Goal: Transaction & Acquisition: Purchase product/service

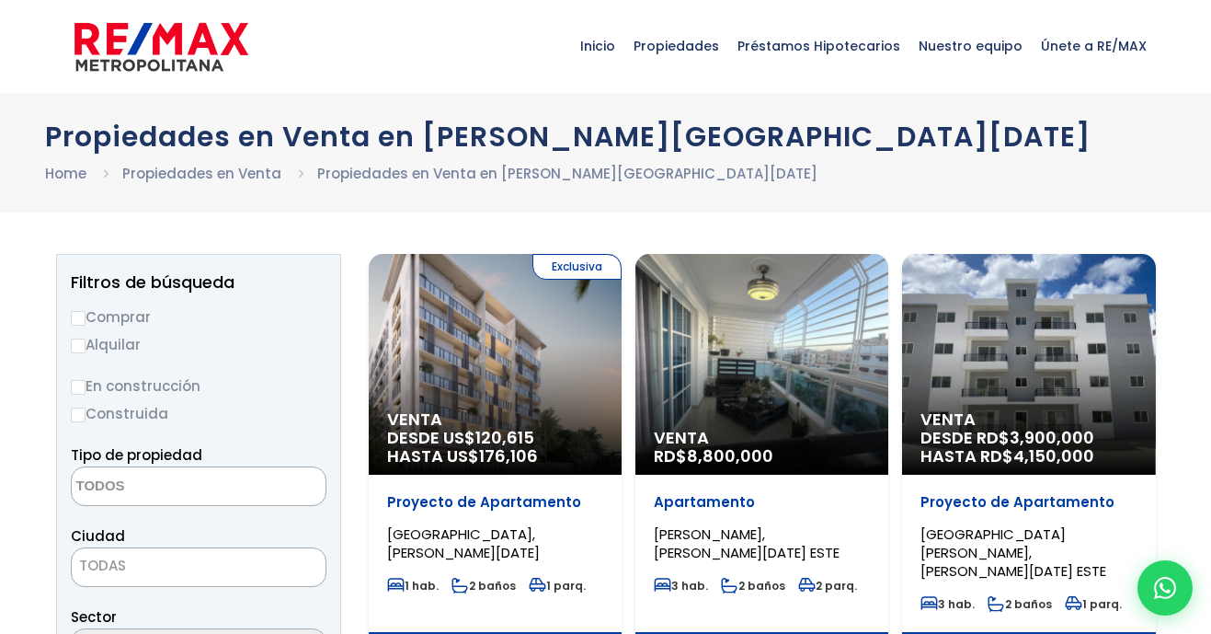
select select
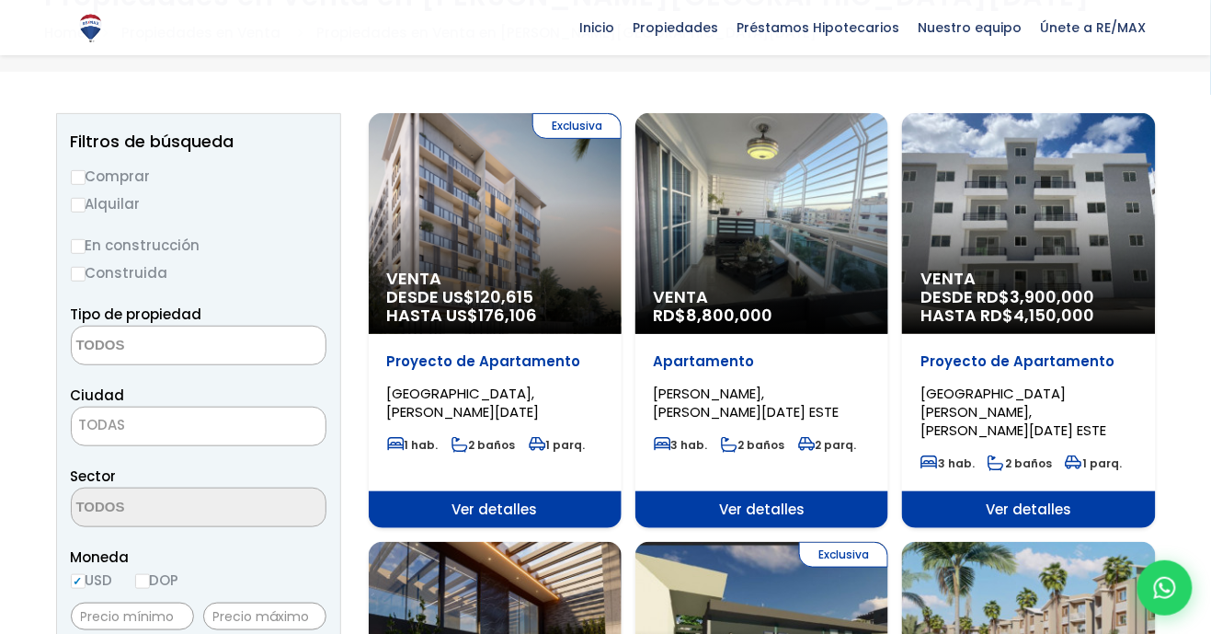
scroll to position [137, 0]
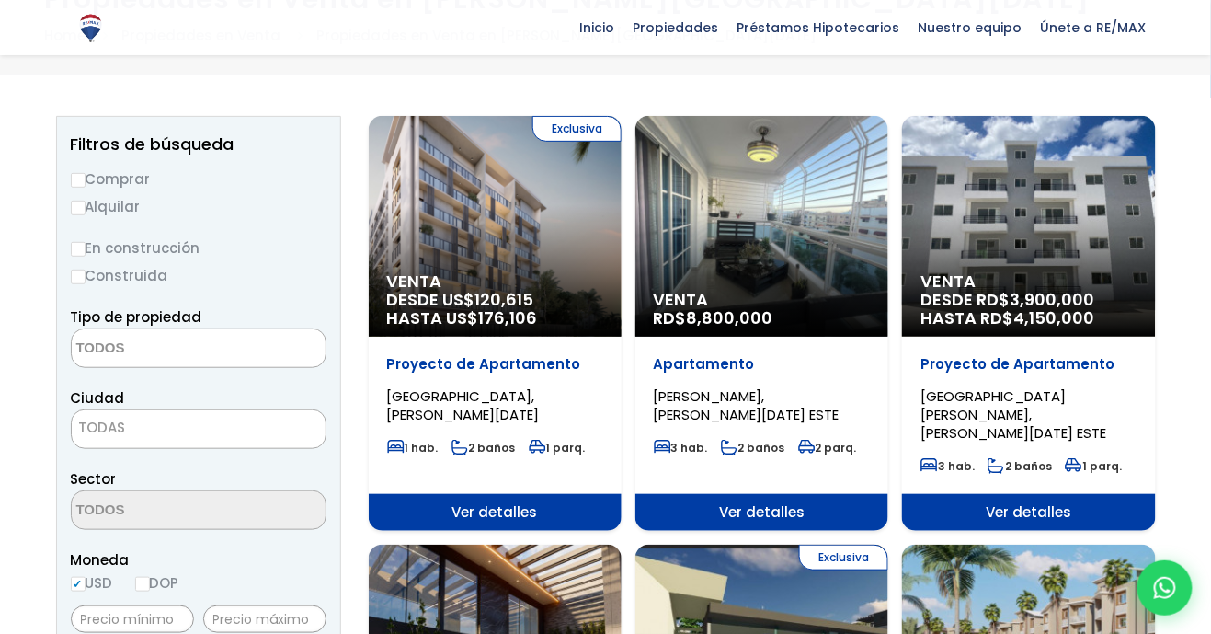
click at [622, 249] on div "Venta DESDE RD$ 3,900,000 HASTA RD$ 4,150,000" at bounding box center [495, 226] width 253 height 221
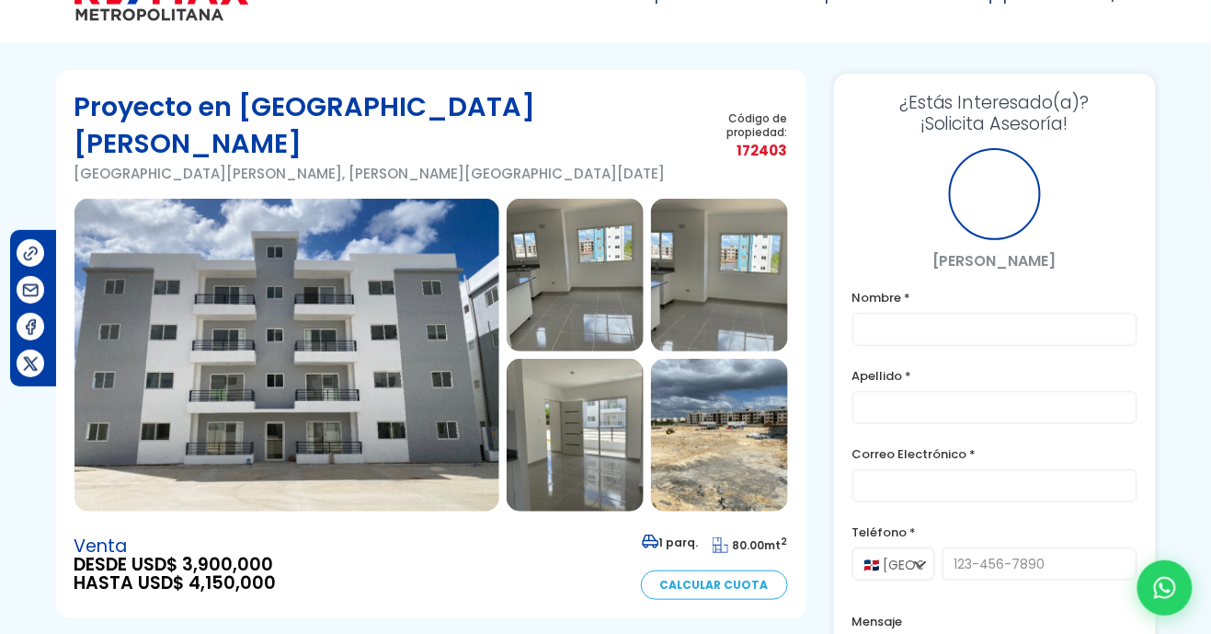
scroll to position [38, 0]
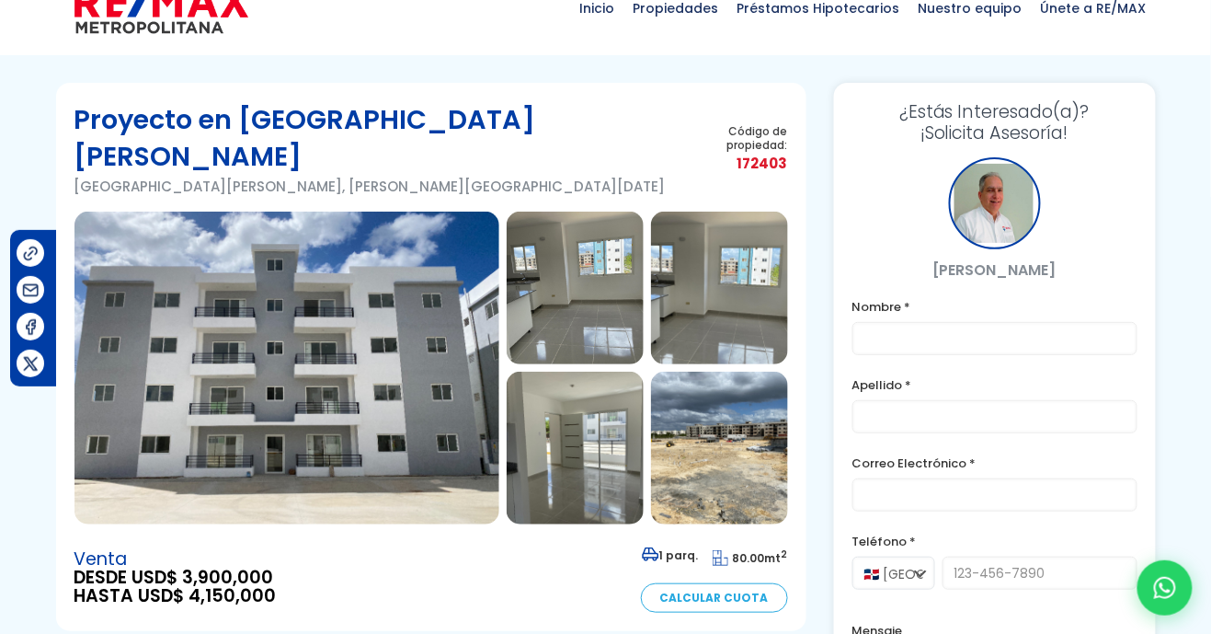
click at [409, 400] on img at bounding box center [286, 368] width 425 height 313
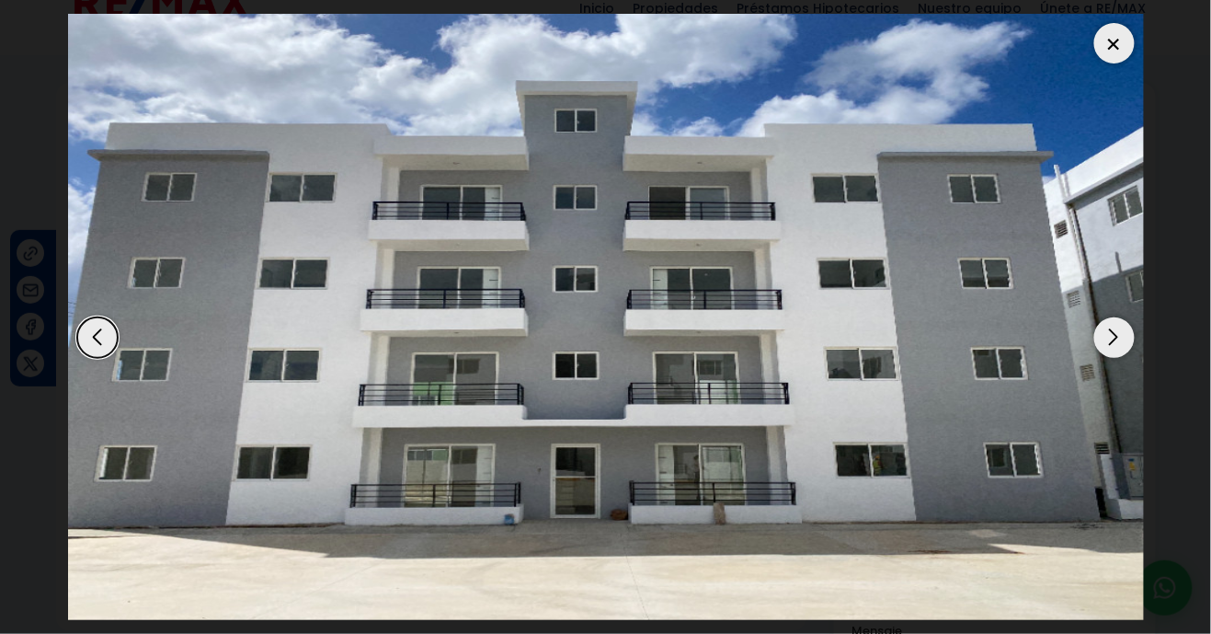
click at [1113, 358] on div "Next slide" at bounding box center [1114, 337] width 40 height 40
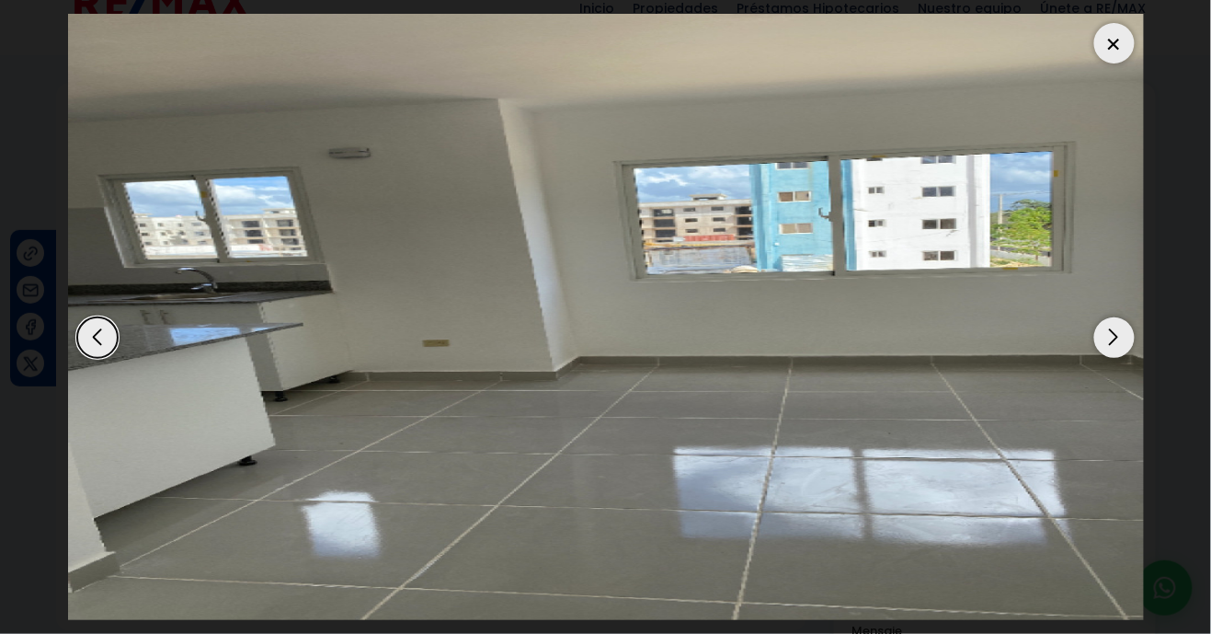
click at [114, 358] on div "Previous slide" at bounding box center [97, 337] width 40 height 40
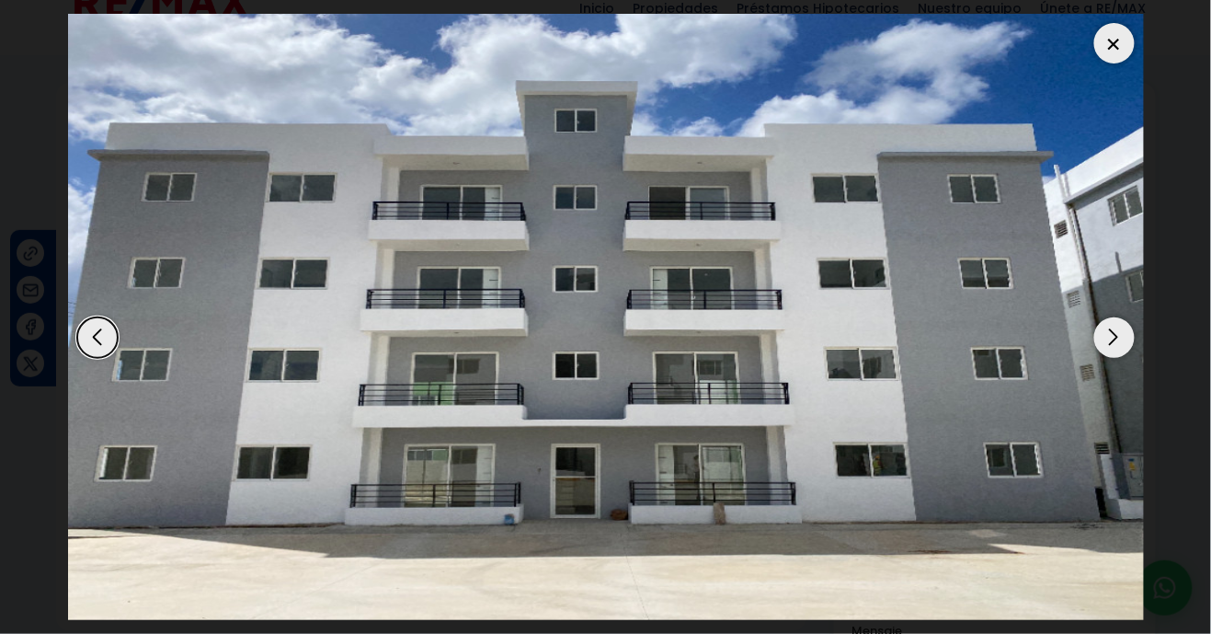
click at [1107, 358] on div "Next slide" at bounding box center [1114, 337] width 40 height 40
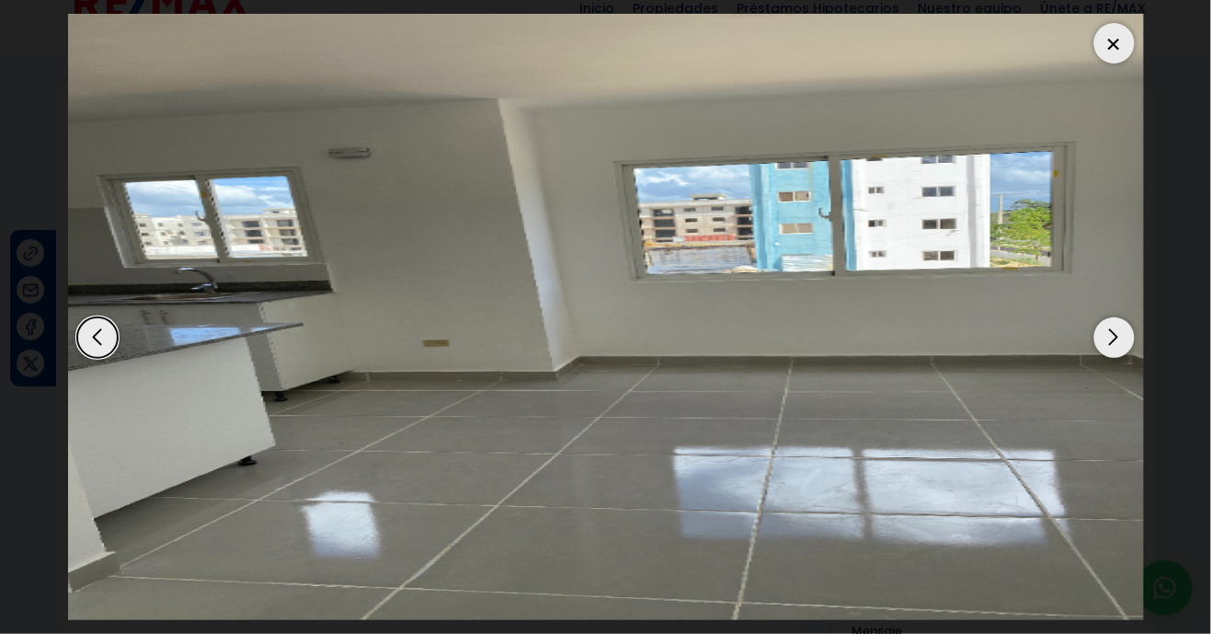
click at [1108, 358] on div "Next slide" at bounding box center [1114, 337] width 40 height 40
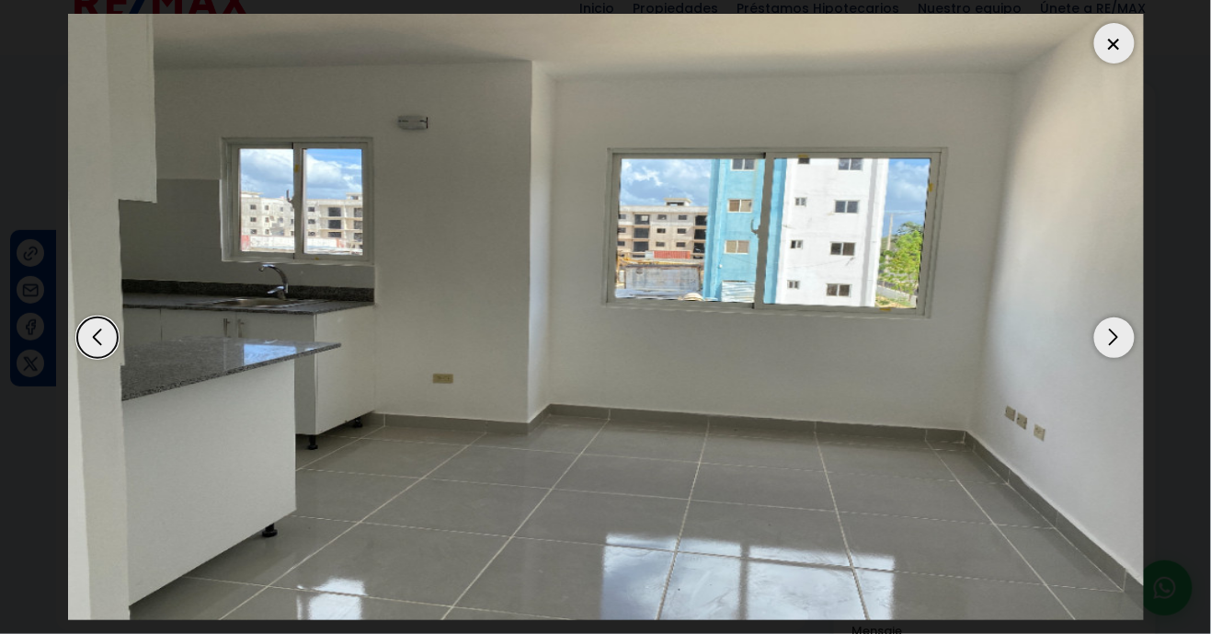
click at [1121, 358] on div "Next slide" at bounding box center [1114, 337] width 40 height 40
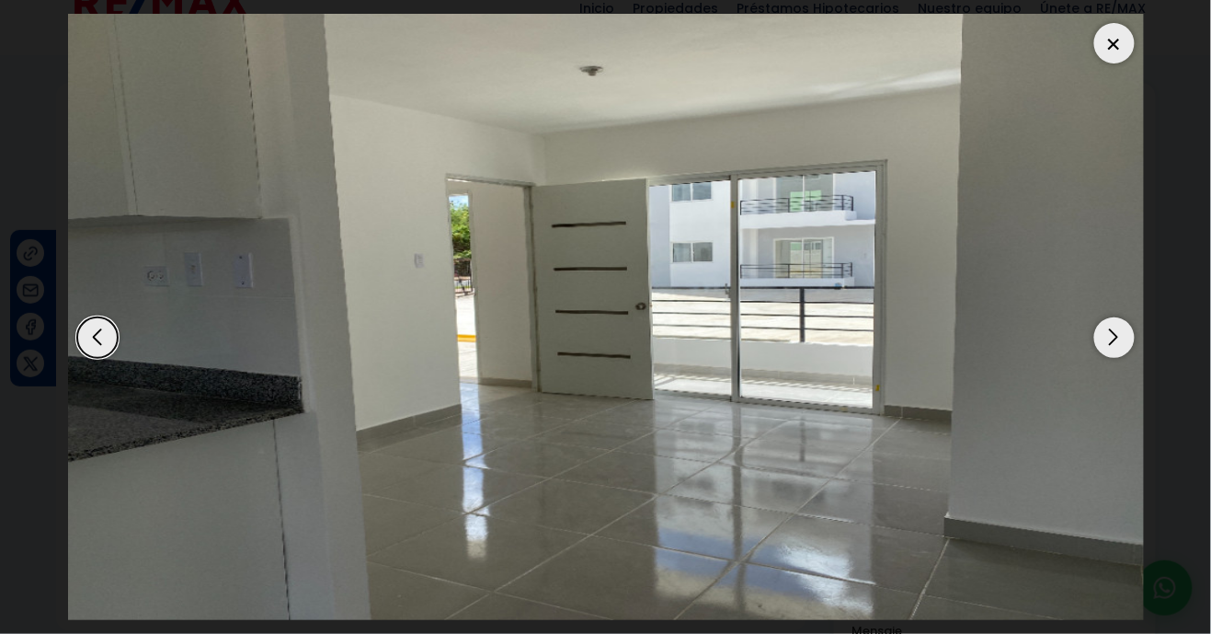
click at [1110, 358] on div "Next slide" at bounding box center [1114, 337] width 40 height 40
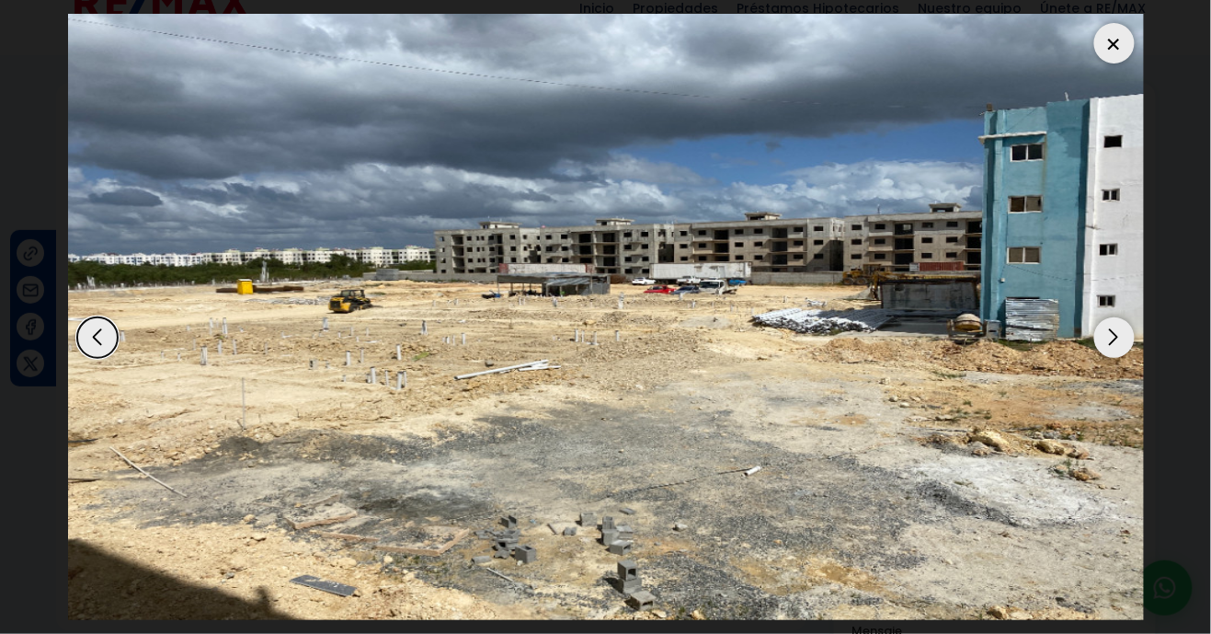
click at [1125, 358] on div "Next slide" at bounding box center [1114, 337] width 40 height 40
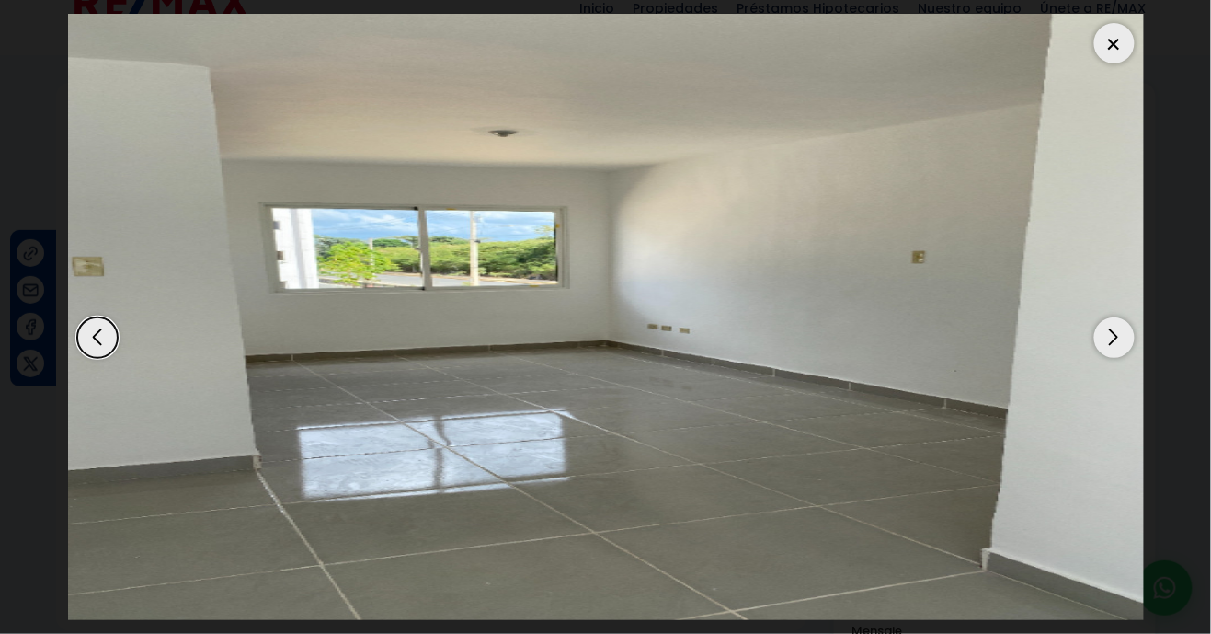
click at [1124, 358] on div "Next slide" at bounding box center [1114, 337] width 40 height 40
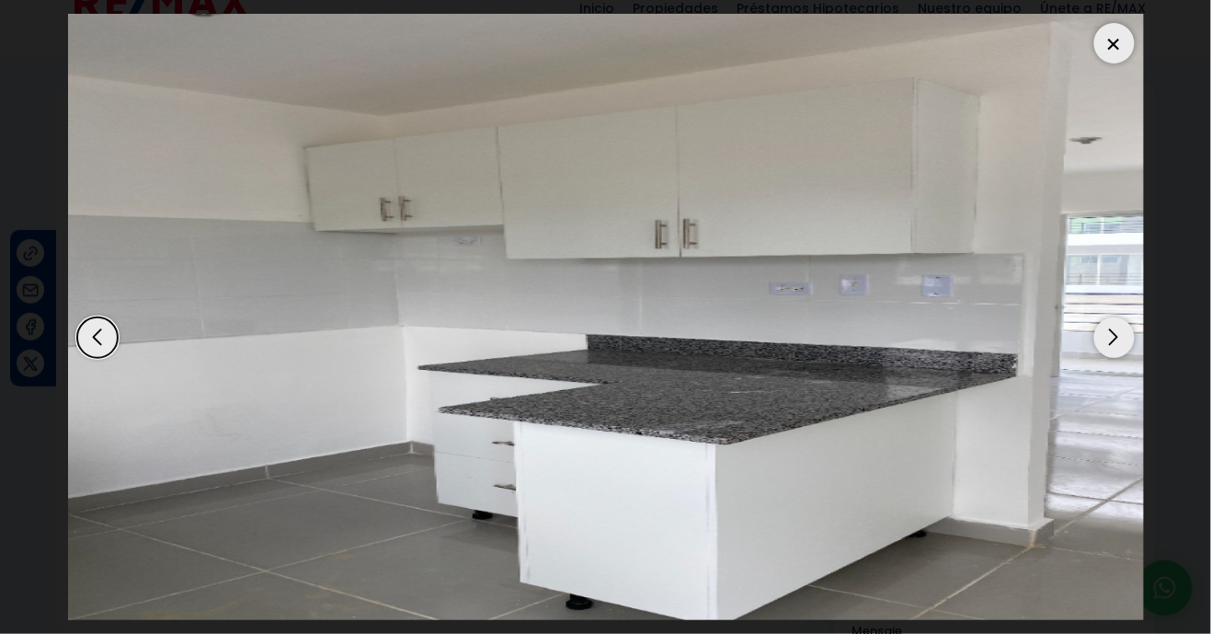
click at [1107, 358] on div "Next slide" at bounding box center [1114, 337] width 40 height 40
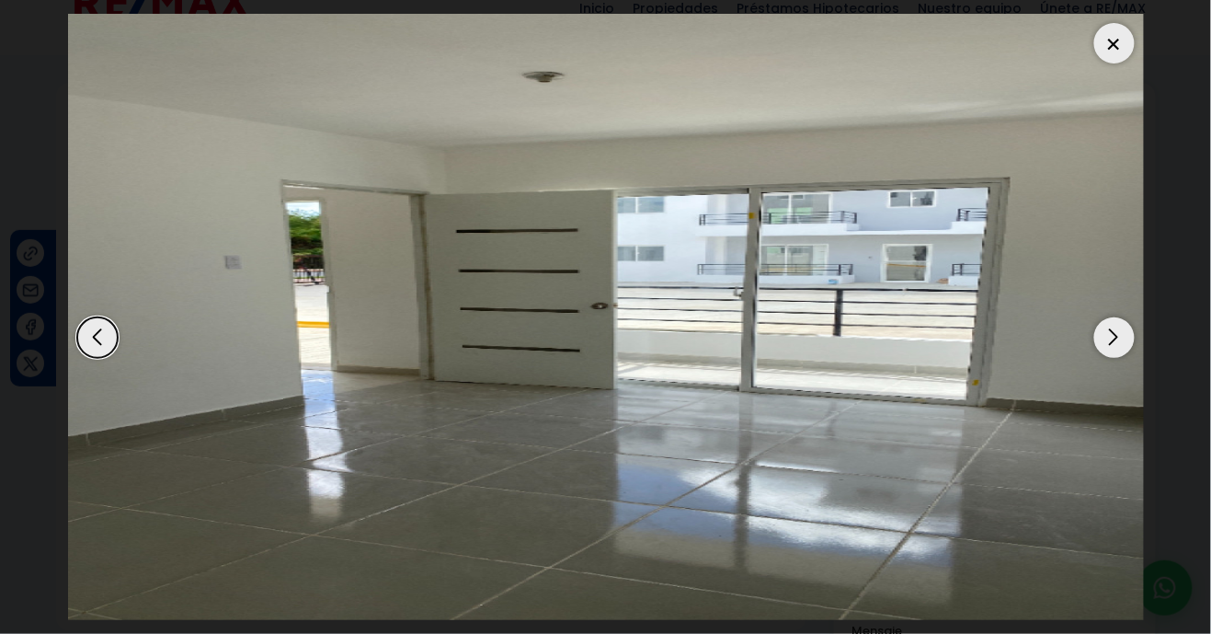
click at [1127, 358] on div "Next slide" at bounding box center [1114, 337] width 40 height 40
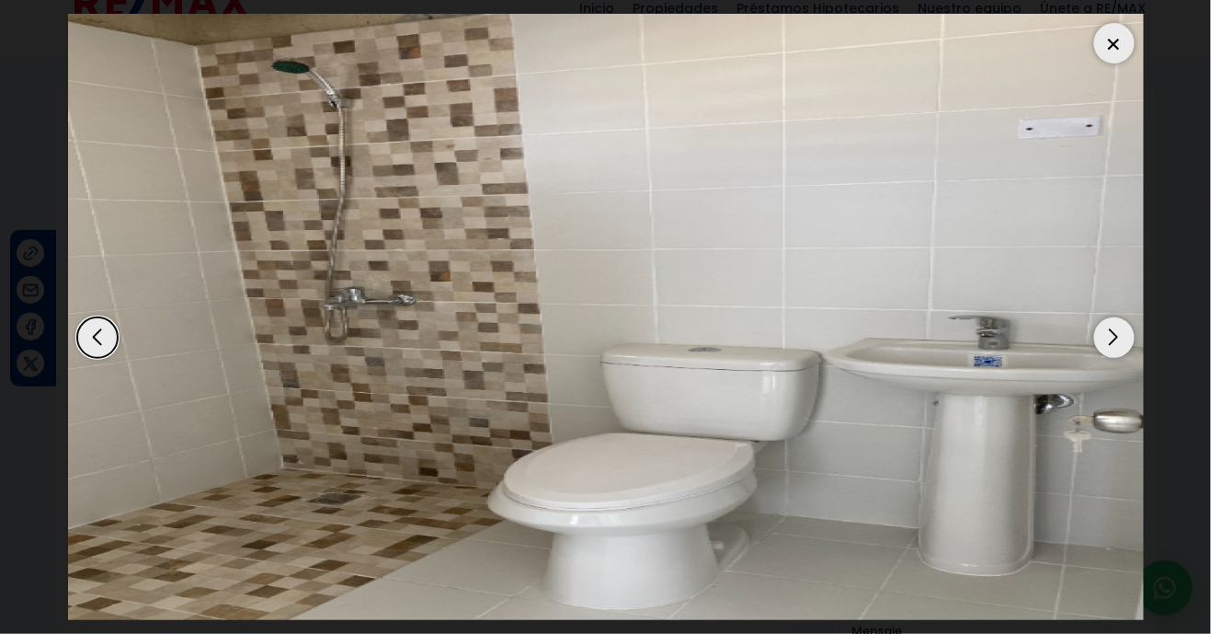
click at [1128, 358] on div "Next slide" at bounding box center [1114, 337] width 40 height 40
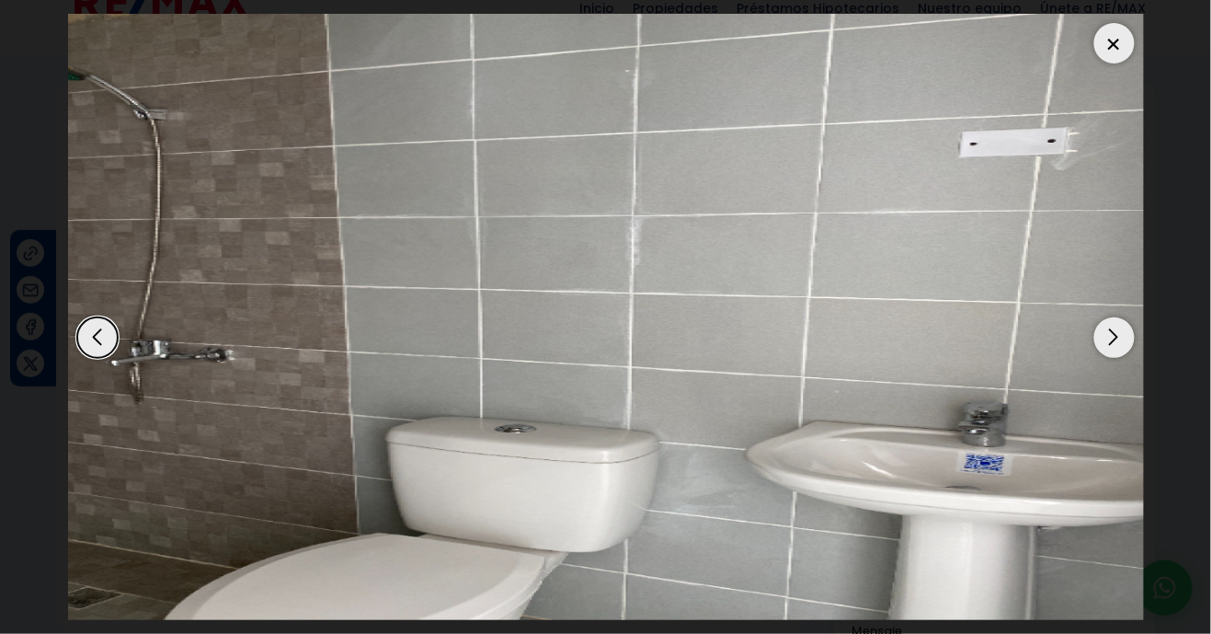
click at [1113, 358] on div "Next slide" at bounding box center [1114, 337] width 40 height 40
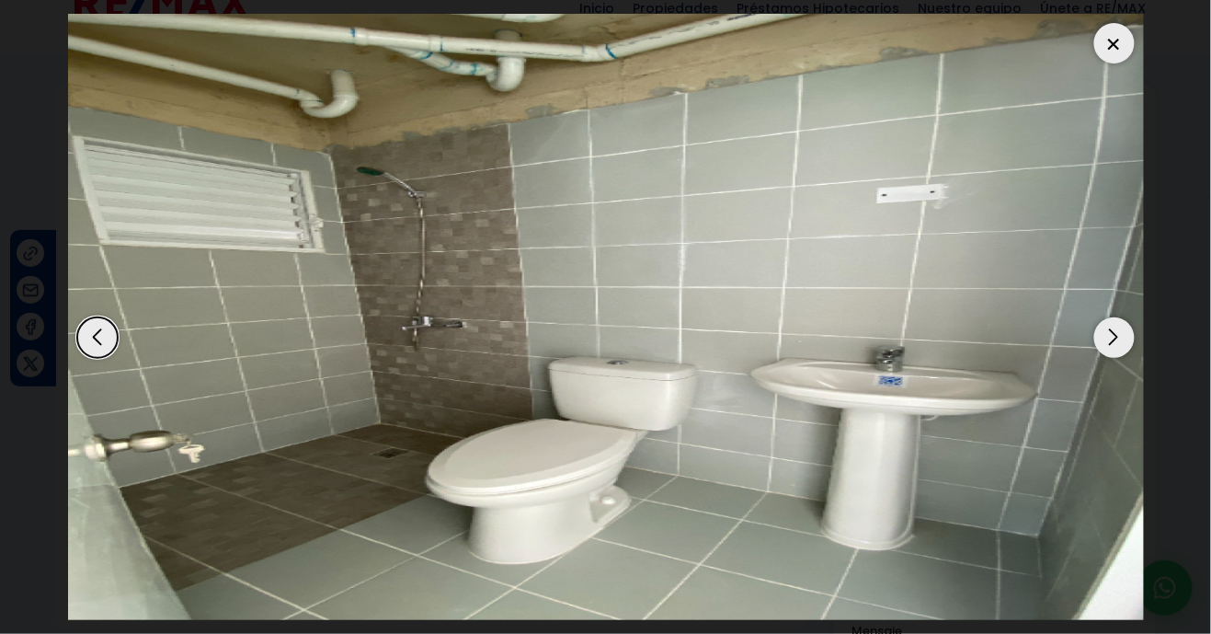
click at [1116, 358] on div "Next slide" at bounding box center [1114, 337] width 40 height 40
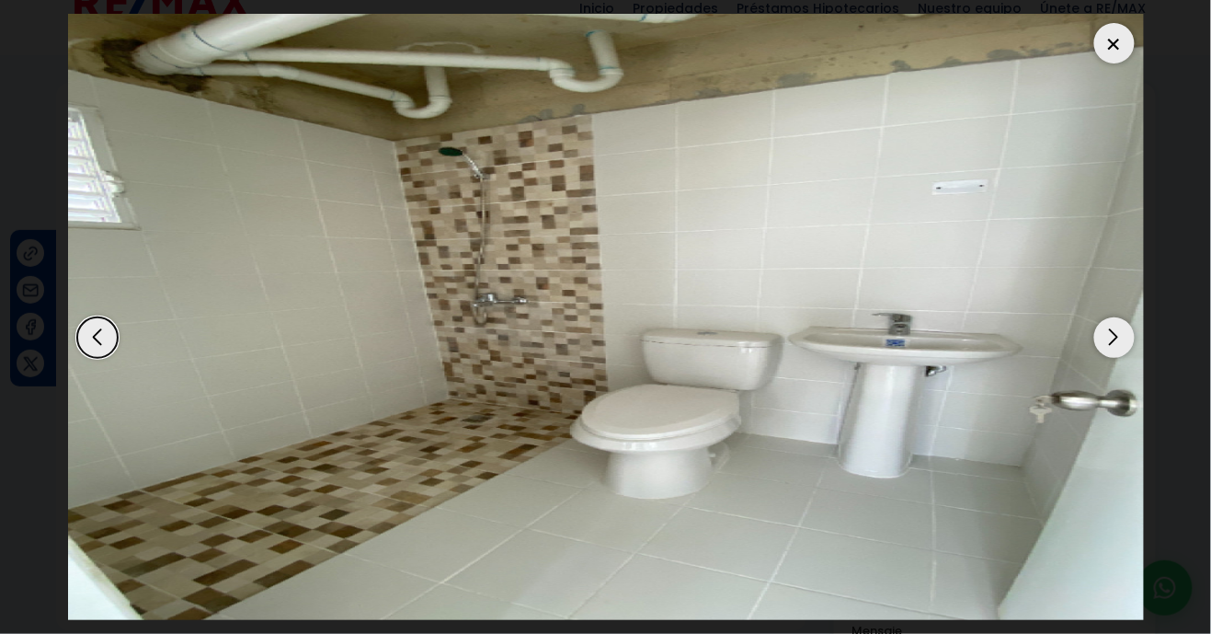
click at [1126, 358] on div "Next slide" at bounding box center [1114, 337] width 40 height 40
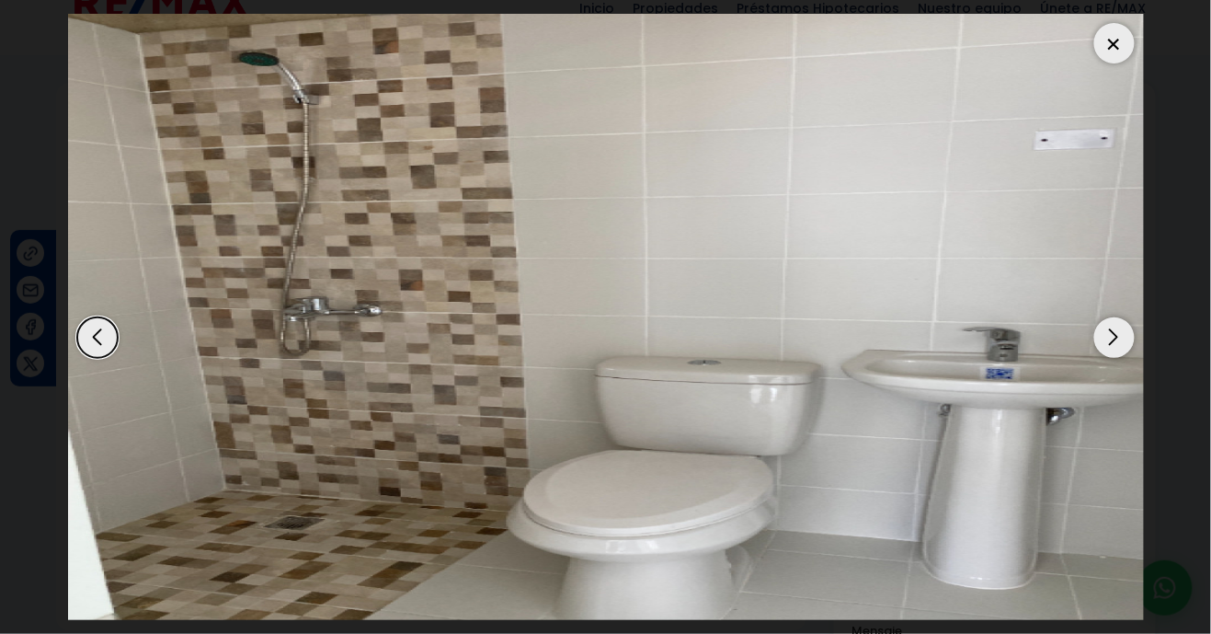
click at [1112, 358] on div "Next slide" at bounding box center [1114, 337] width 40 height 40
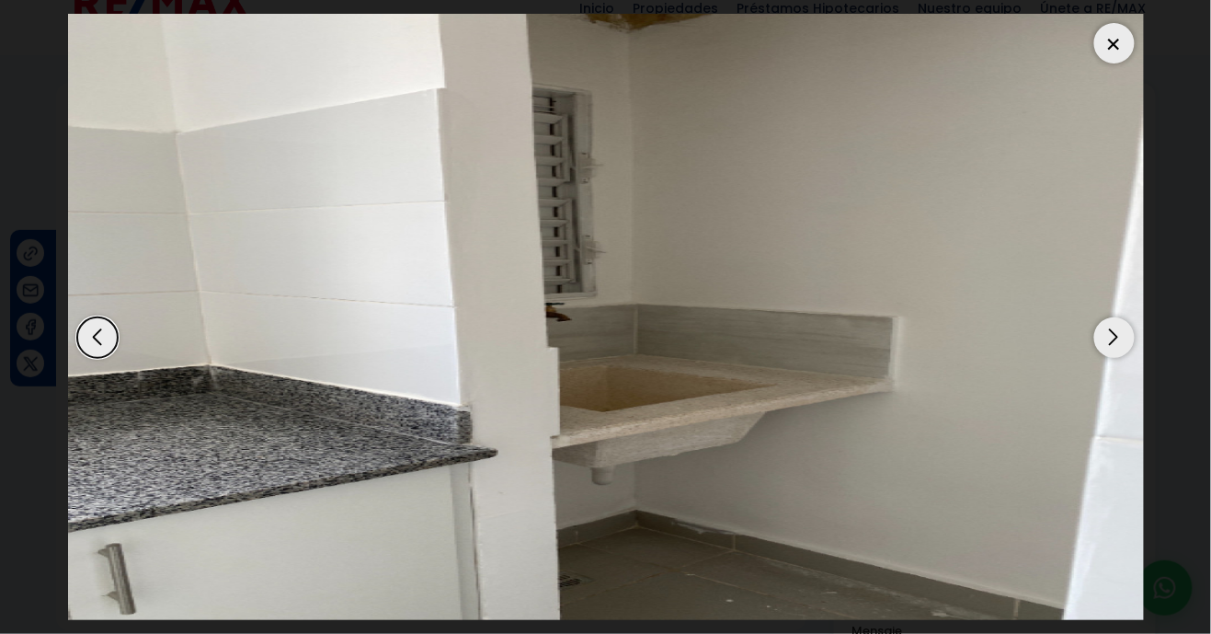
click at [1127, 358] on div "Next slide" at bounding box center [1114, 337] width 40 height 40
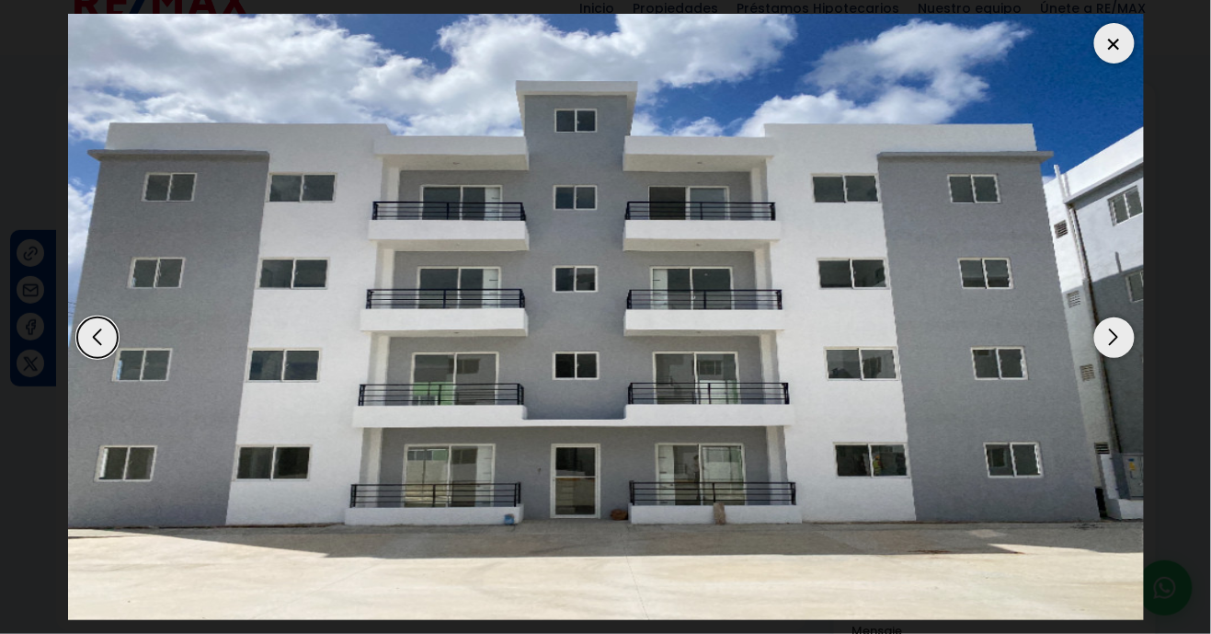
click at [1124, 358] on div "Next slide" at bounding box center [1114, 337] width 40 height 40
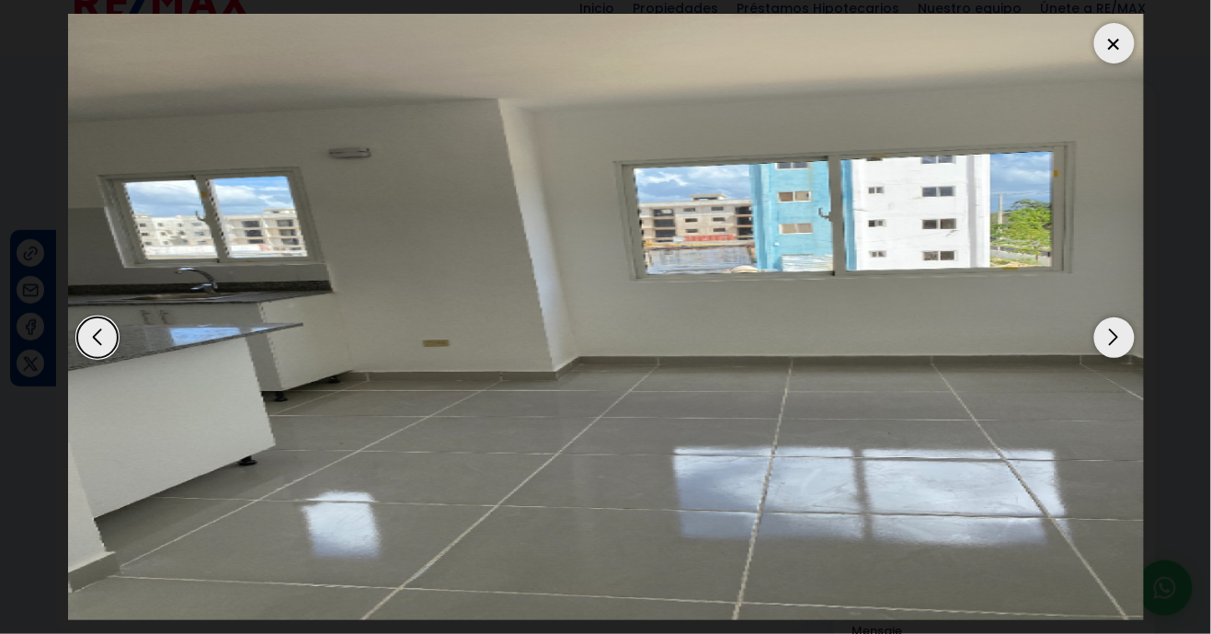
click at [1126, 358] on div "Next slide" at bounding box center [1114, 337] width 40 height 40
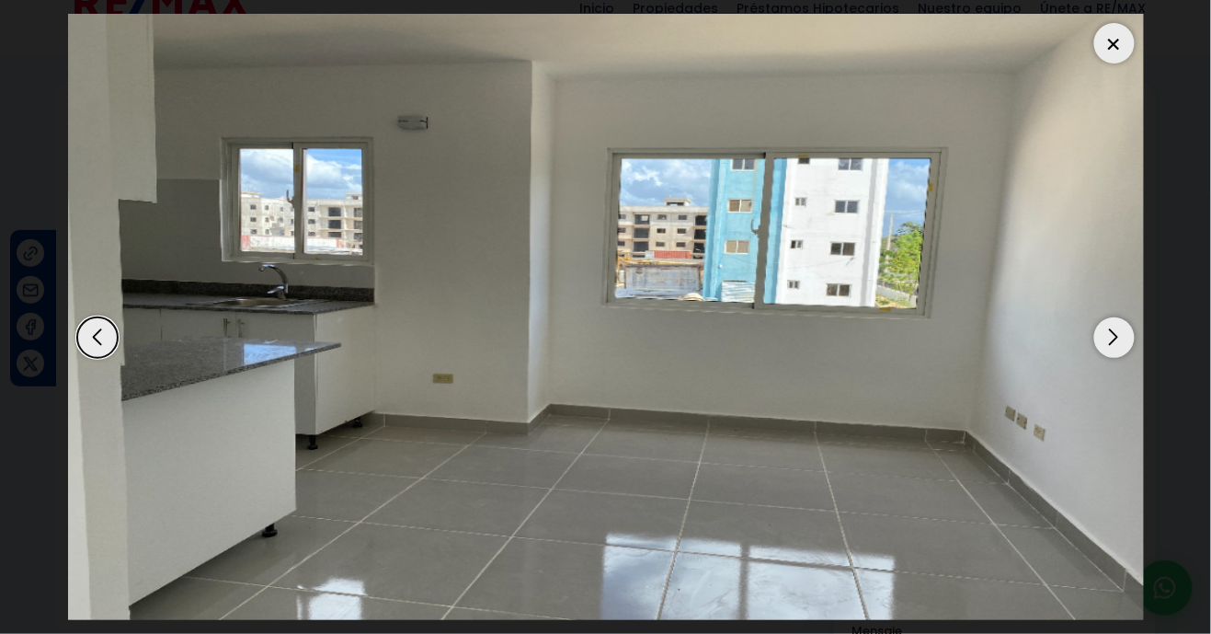
click at [1131, 43] on div at bounding box center [1114, 43] width 40 height 40
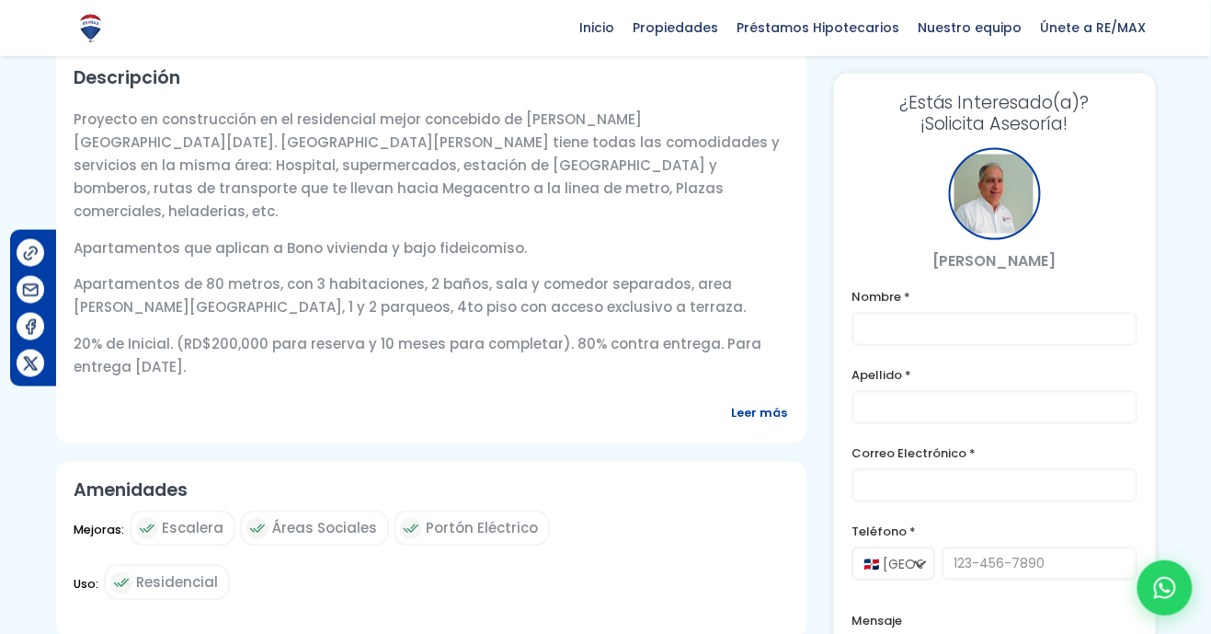
scroll to position [647, 0]
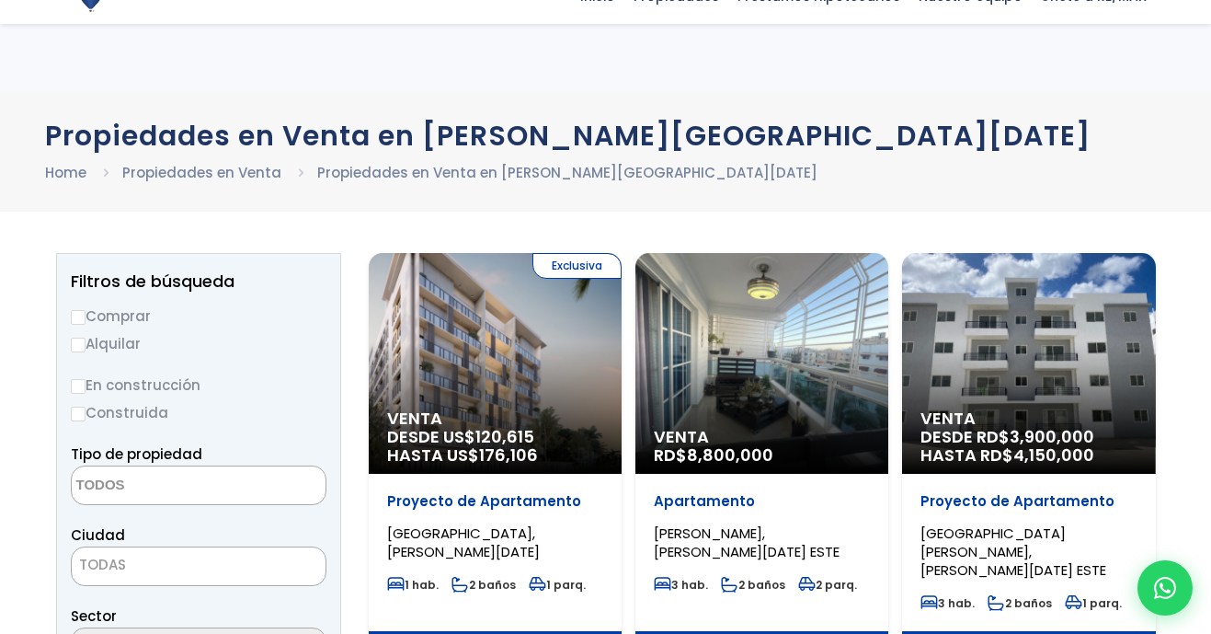
select select
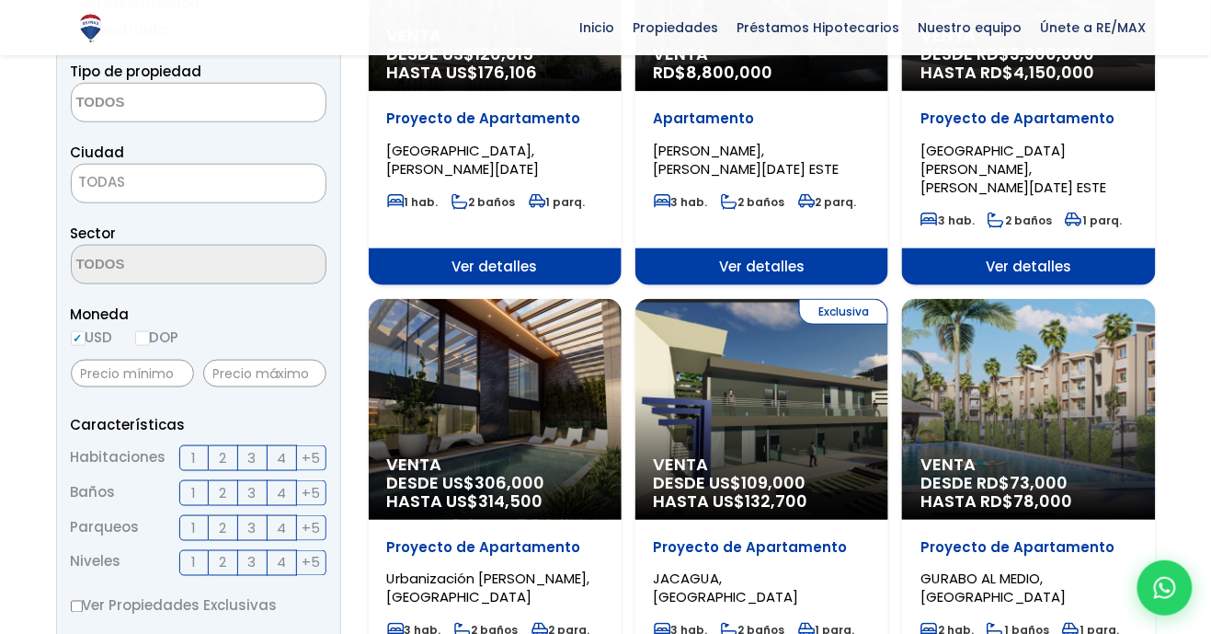
scroll to position [383, 0]
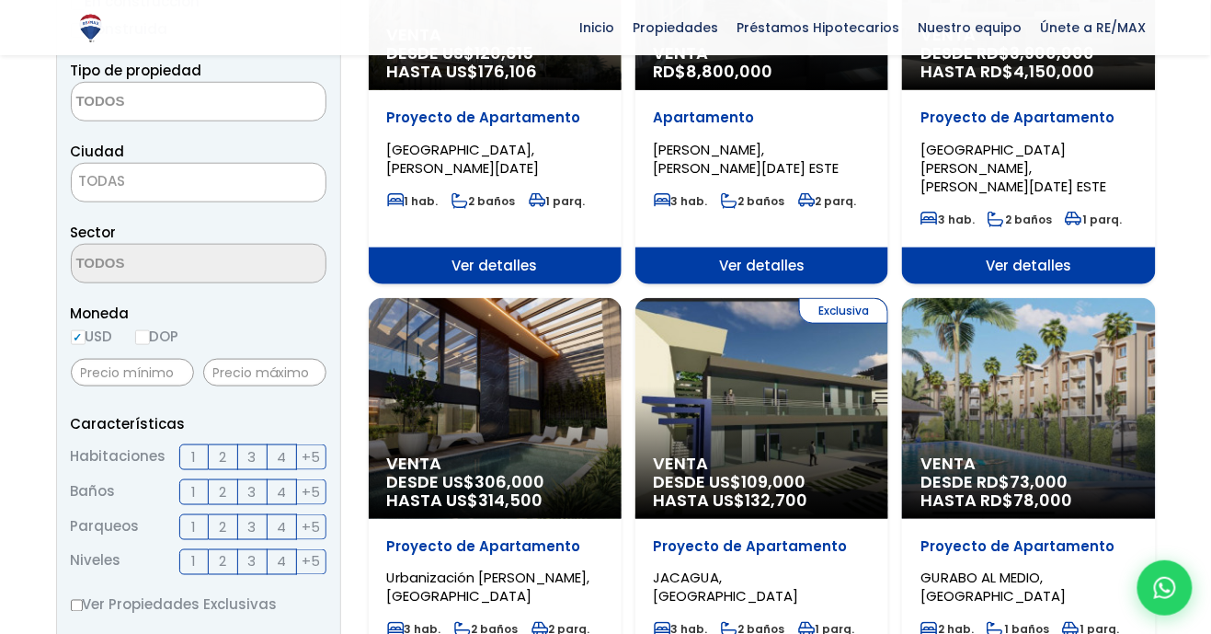
click at [603, 44] on span "Venta" at bounding box center [495, 35] width 216 height 18
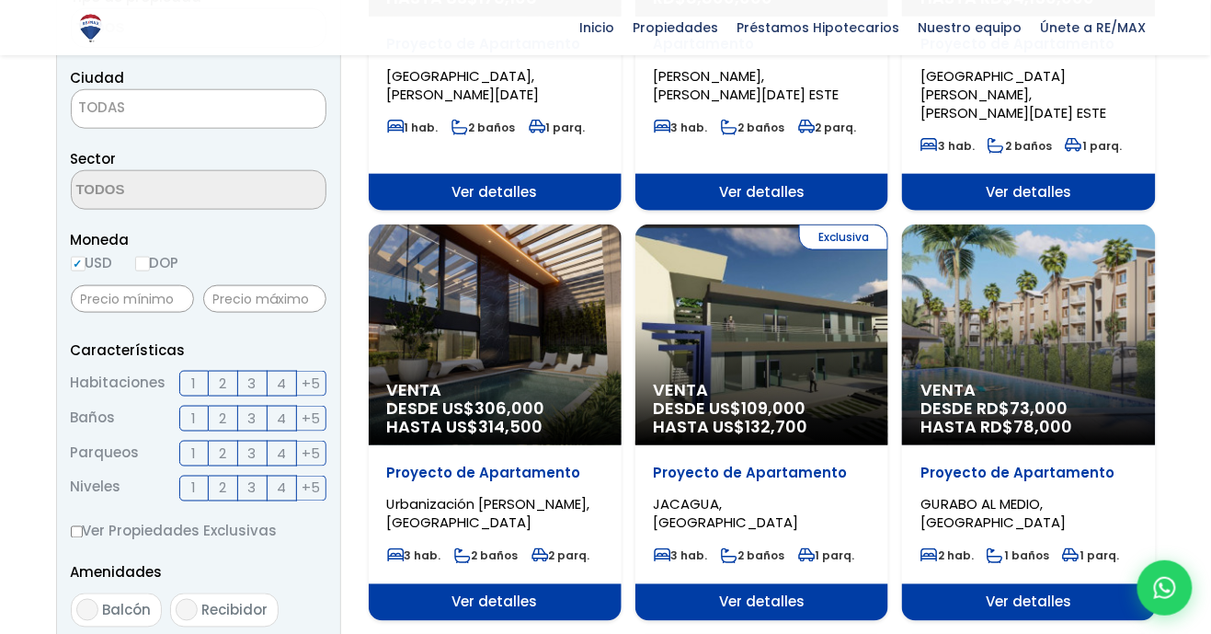
scroll to position [472, 0]
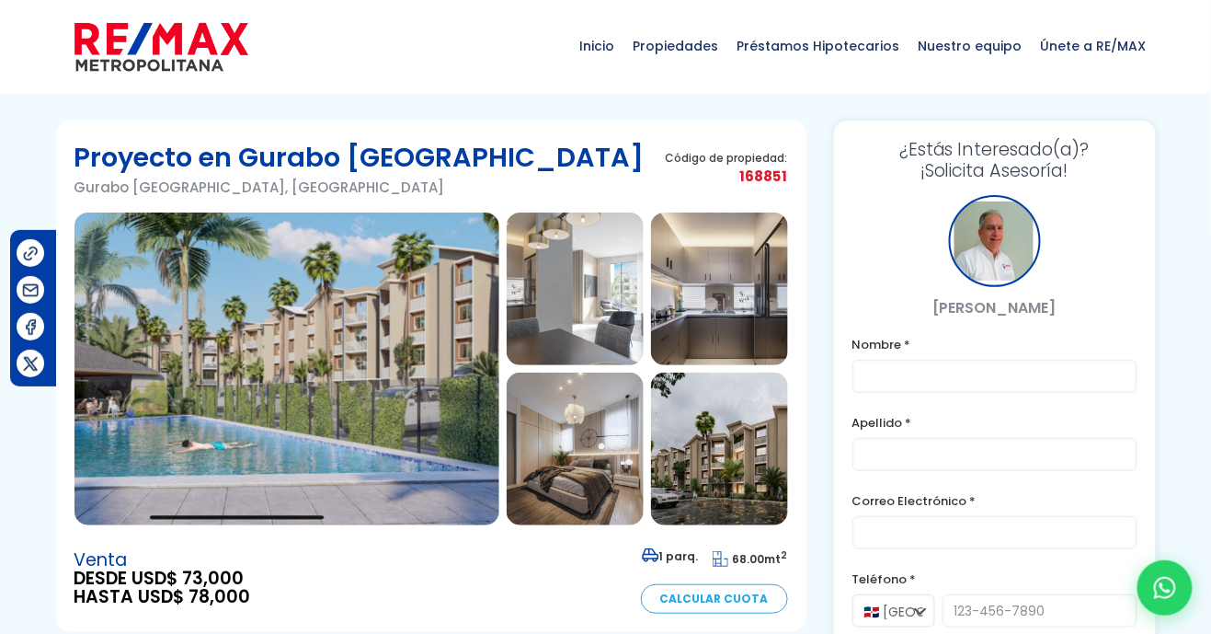
click at [446, 465] on img at bounding box center [286, 368] width 425 height 313
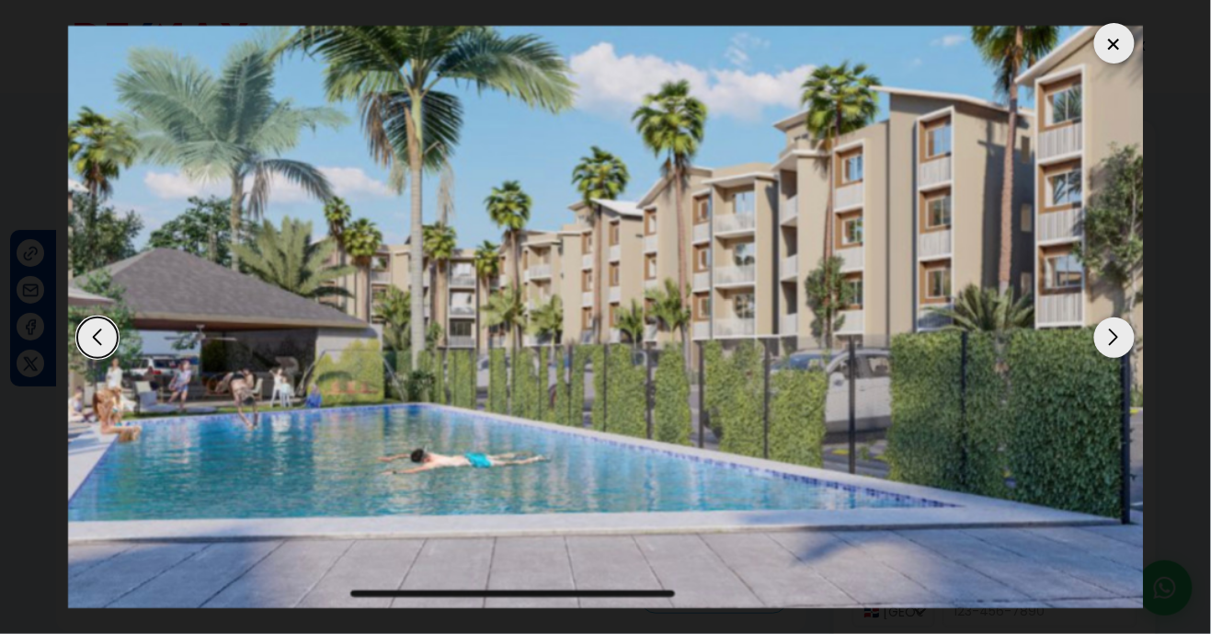
click at [1118, 338] on div "Next slide" at bounding box center [1114, 337] width 40 height 40
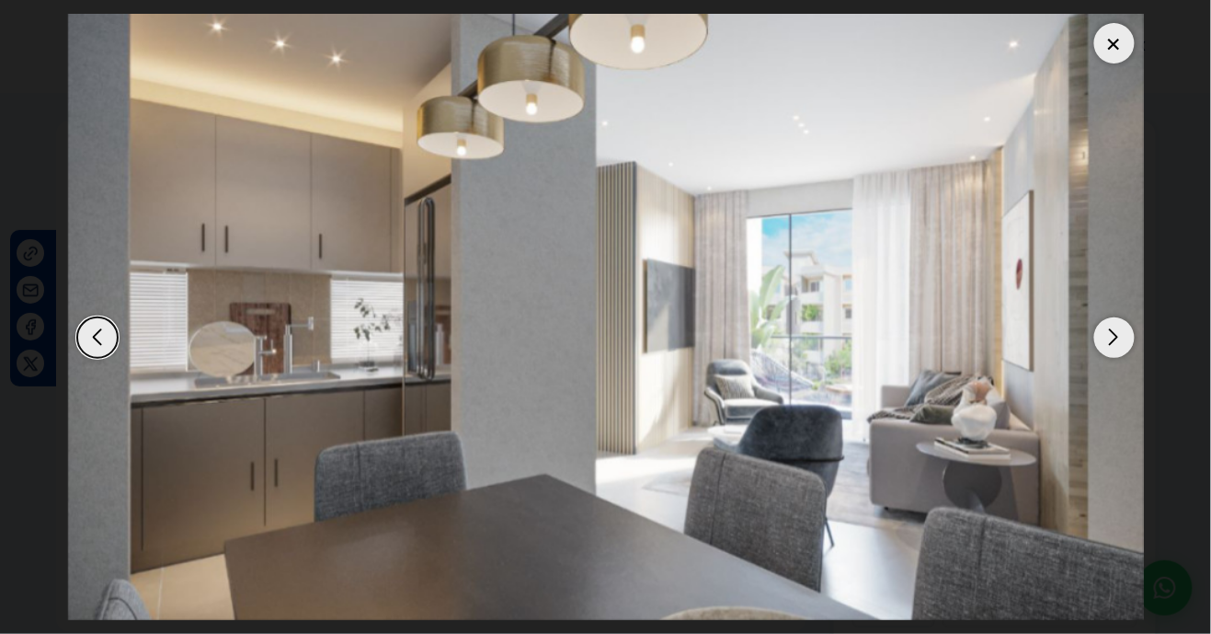
click at [1128, 344] on div "Next slide" at bounding box center [1114, 337] width 40 height 40
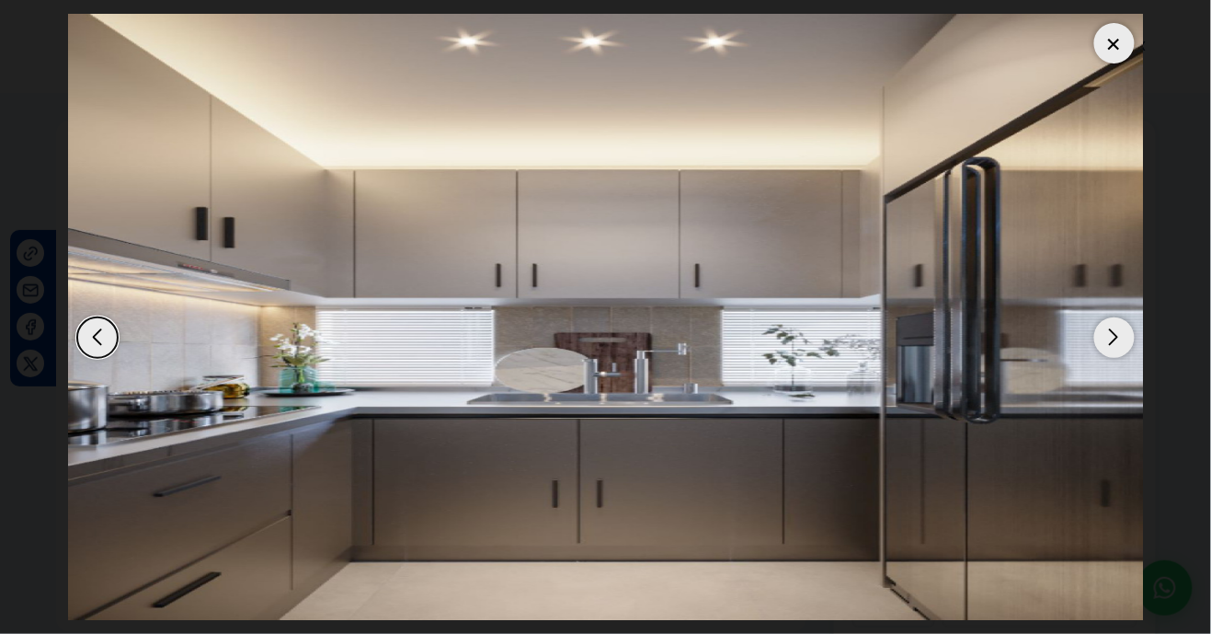
click at [1121, 346] on div "Next slide" at bounding box center [1114, 337] width 40 height 40
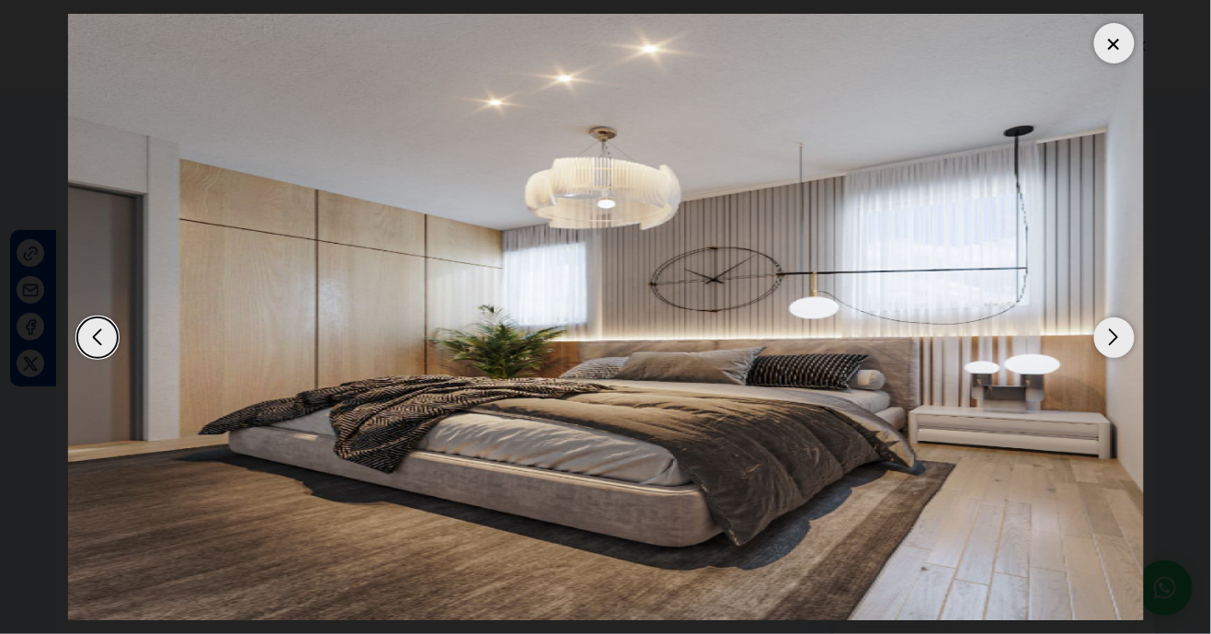
click at [1121, 346] on div "Next slide" at bounding box center [1114, 337] width 40 height 40
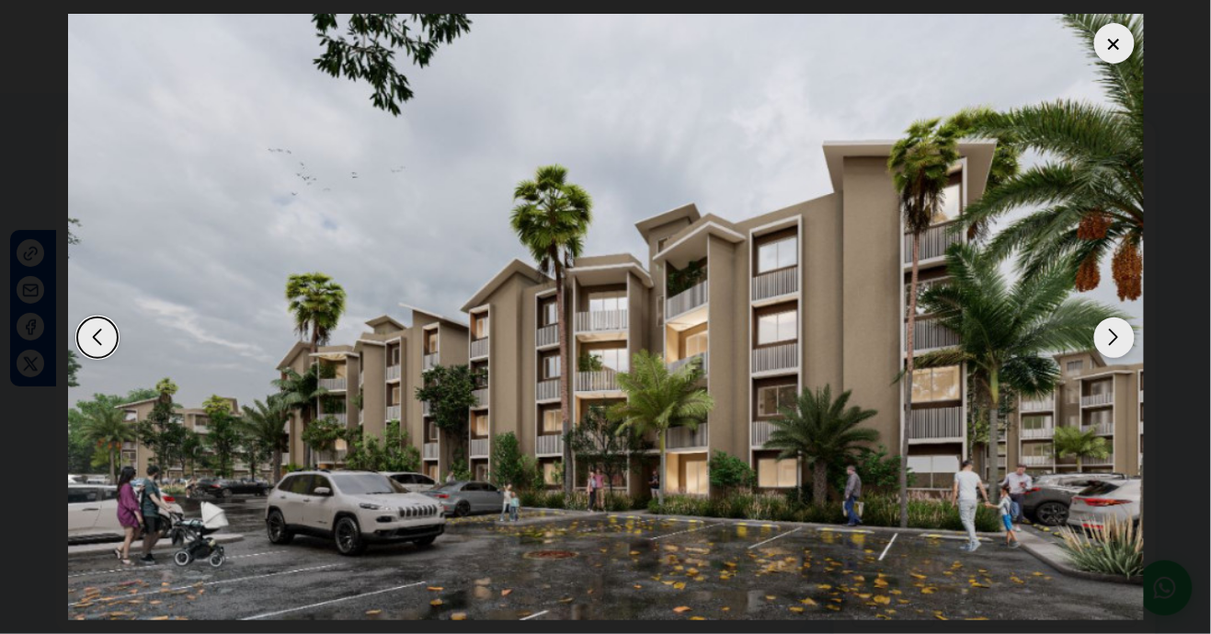
click at [1115, 334] on div "Next slide" at bounding box center [1114, 337] width 40 height 40
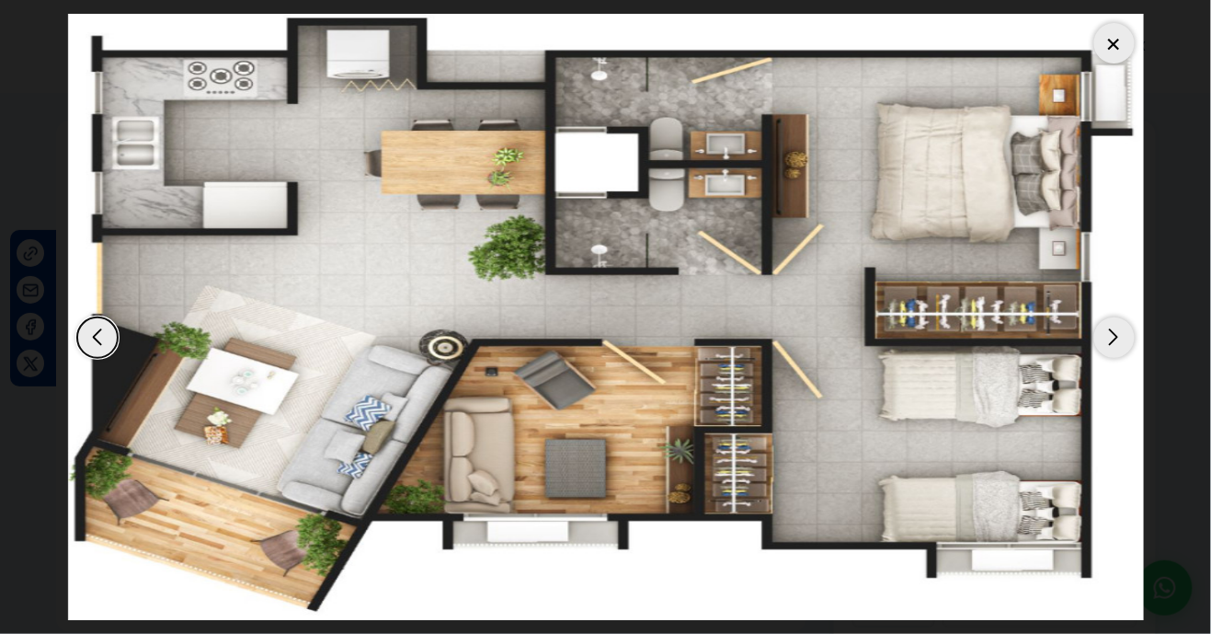
click at [1121, 348] on div "Next slide" at bounding box center [1114, 337] width 40 height 40
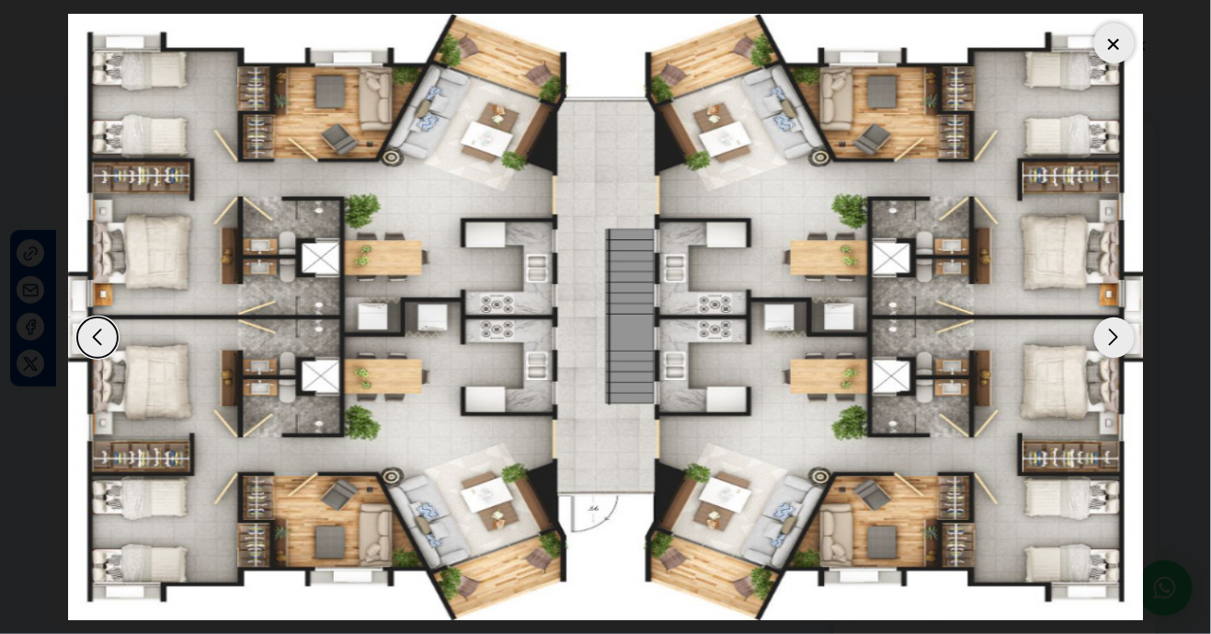
click at [1125, 332] on div "Next slide" at bounding box center [1114, 337] width 40 height 40
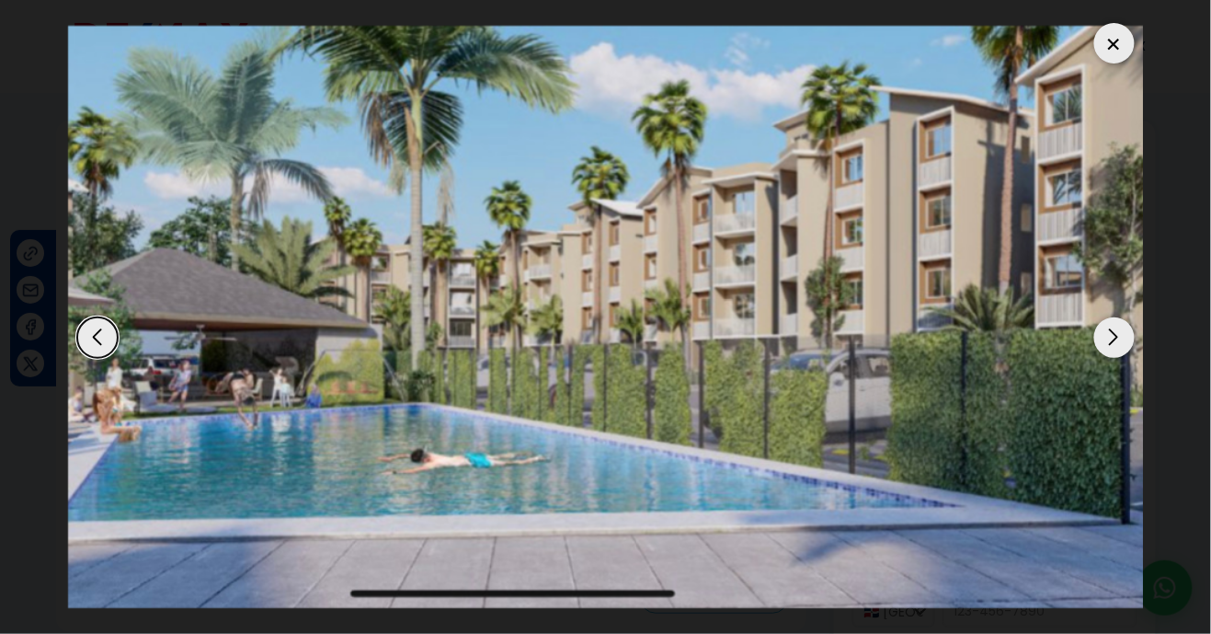
click at [1123, 334] on div "Next slide" at bounding box center [1114, 337] width 40 height 40
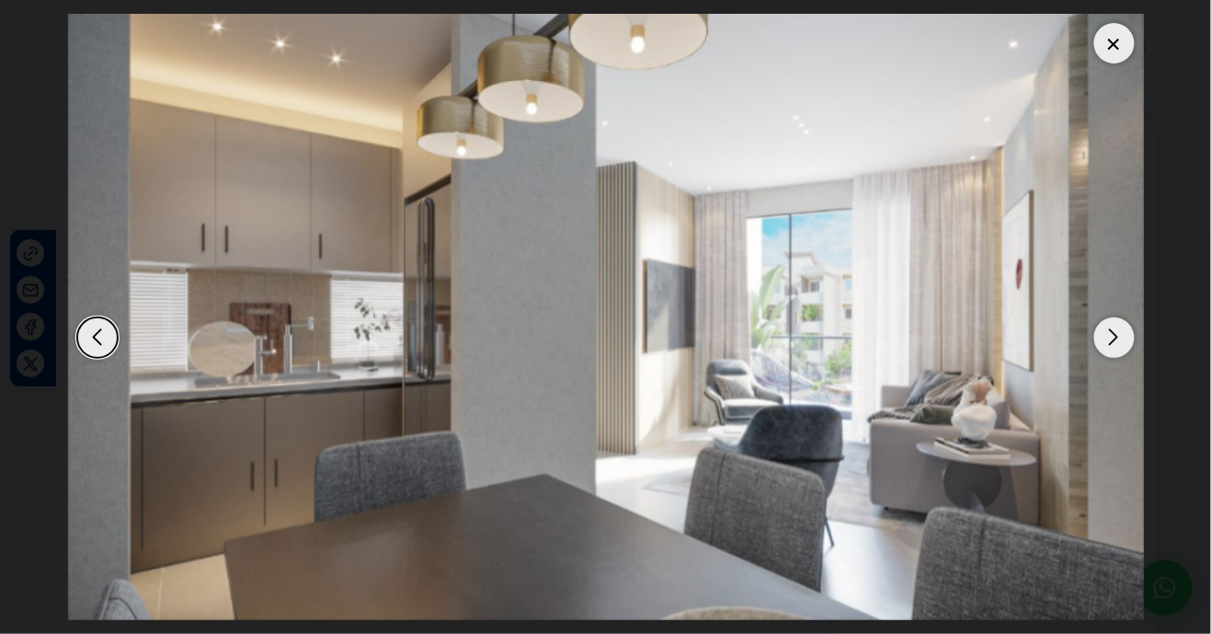
click at [1127, 63] on img "2 / 7" at bounding box center [606, 316] width 1076 height 605
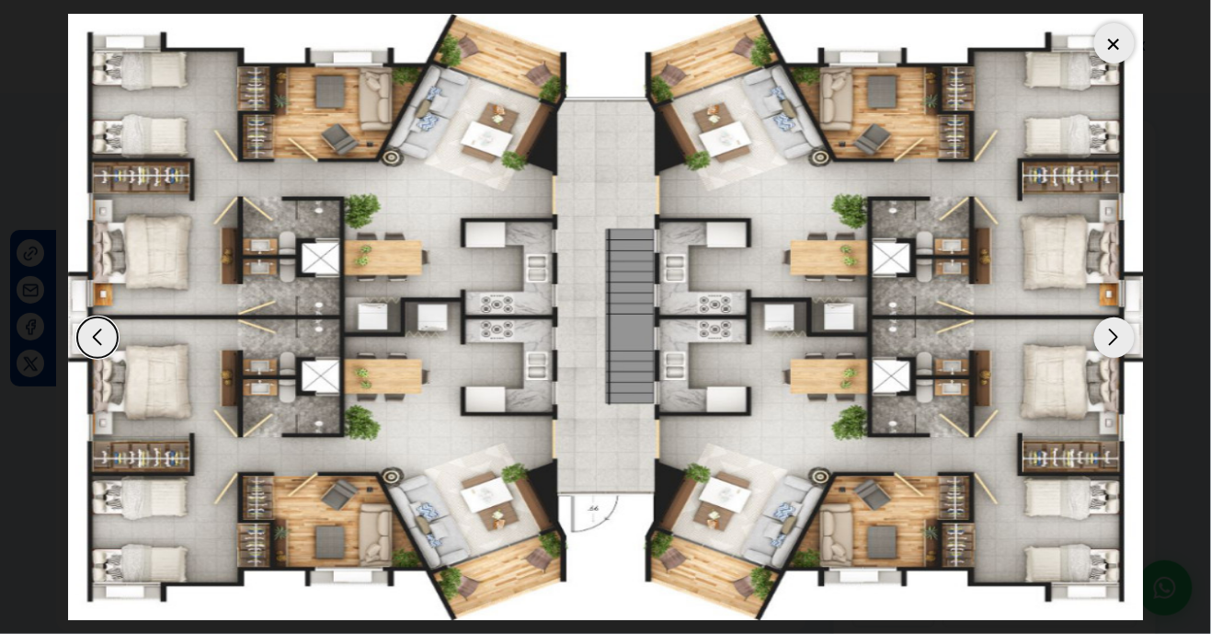
click at [1131, 37] on div at bounding box center [1114, 43] width 40 height 40
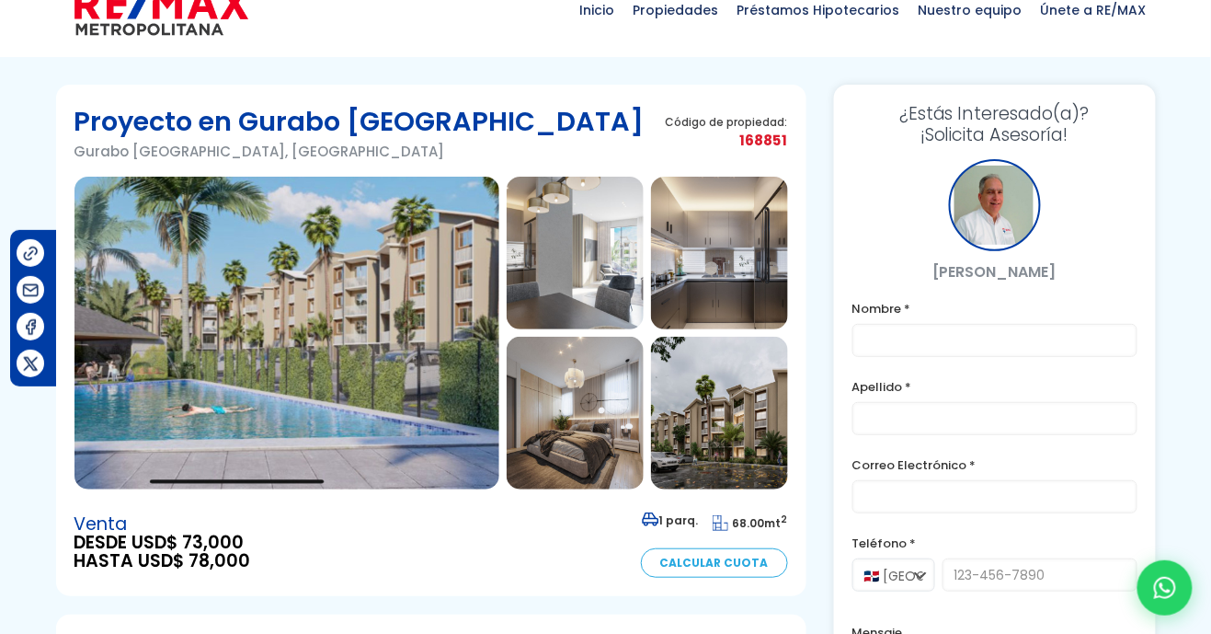
scroll to position [101, 0]
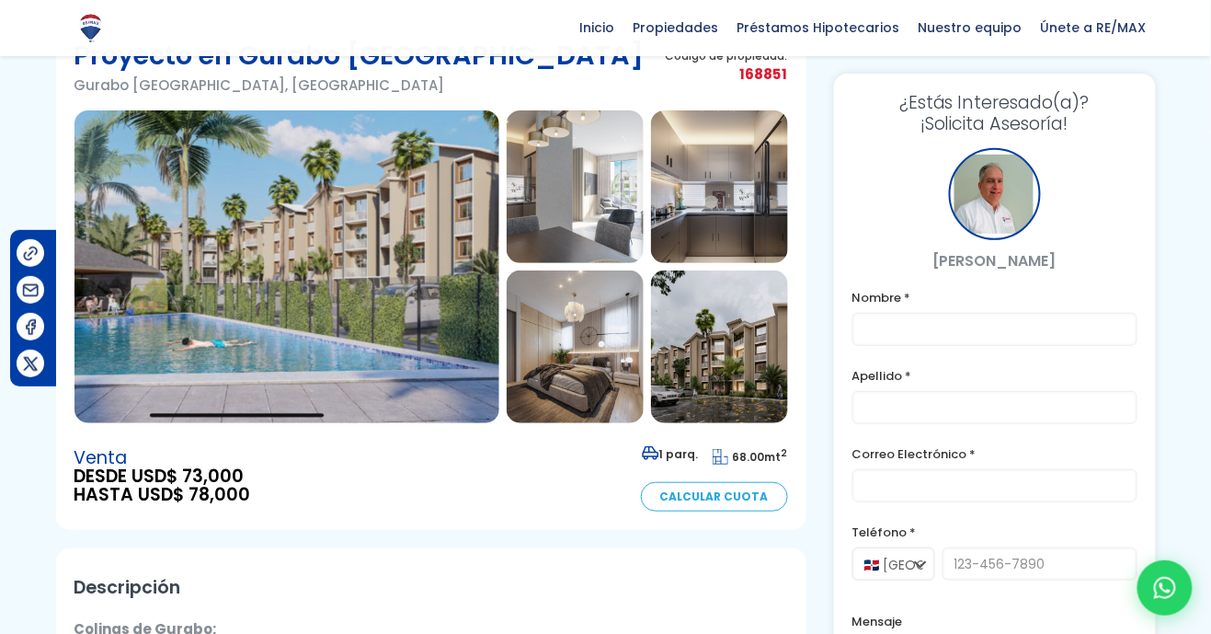
click at [728, 373] on img at bounding box center [719, 346] width 137 height 153
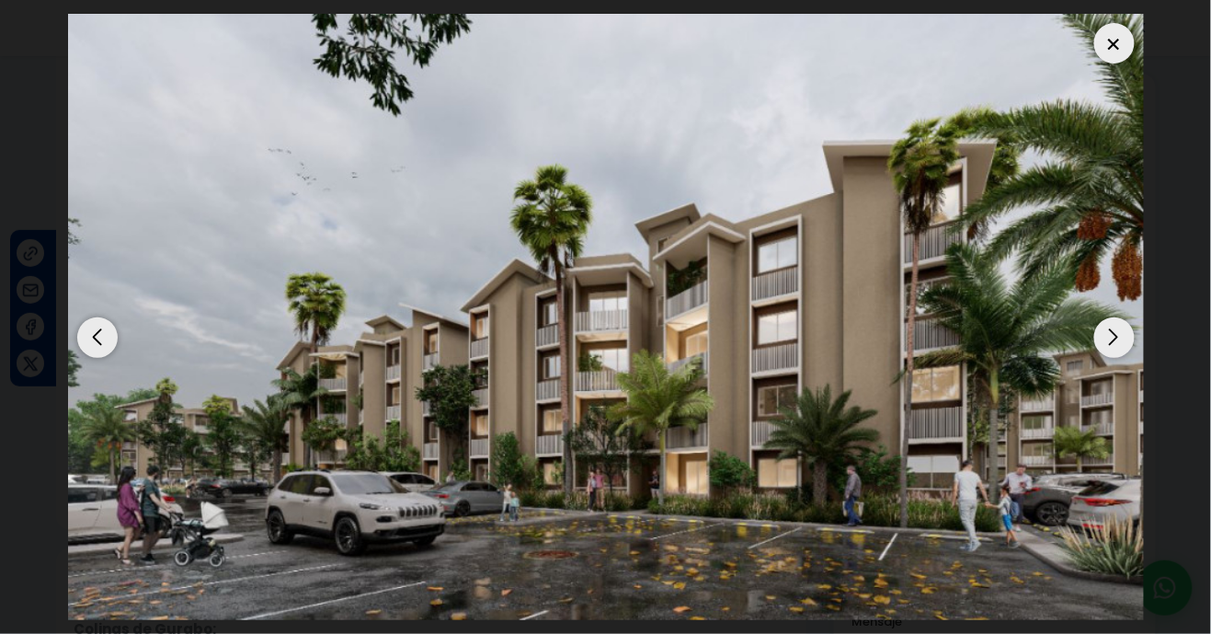
click at [1106, 358] on div "Next slide" at bounding box center [1114, 337] width 40 height 40
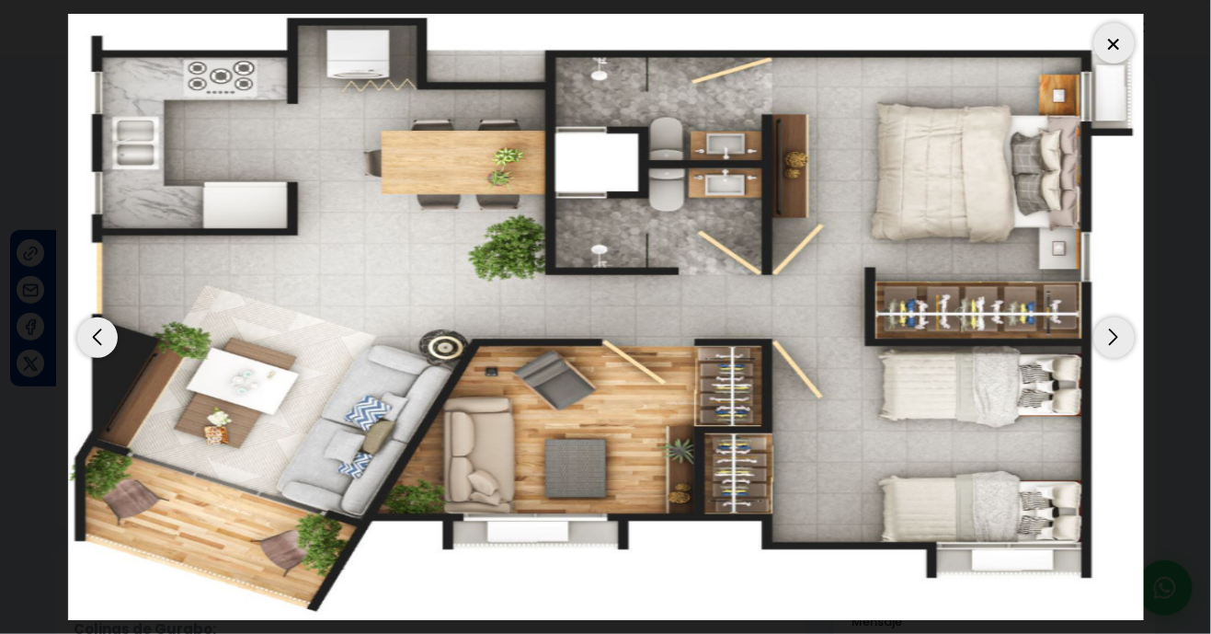
click at [1134, 40] on img "6 / 7" at bounding box center [606, 317] width 1076 height 606
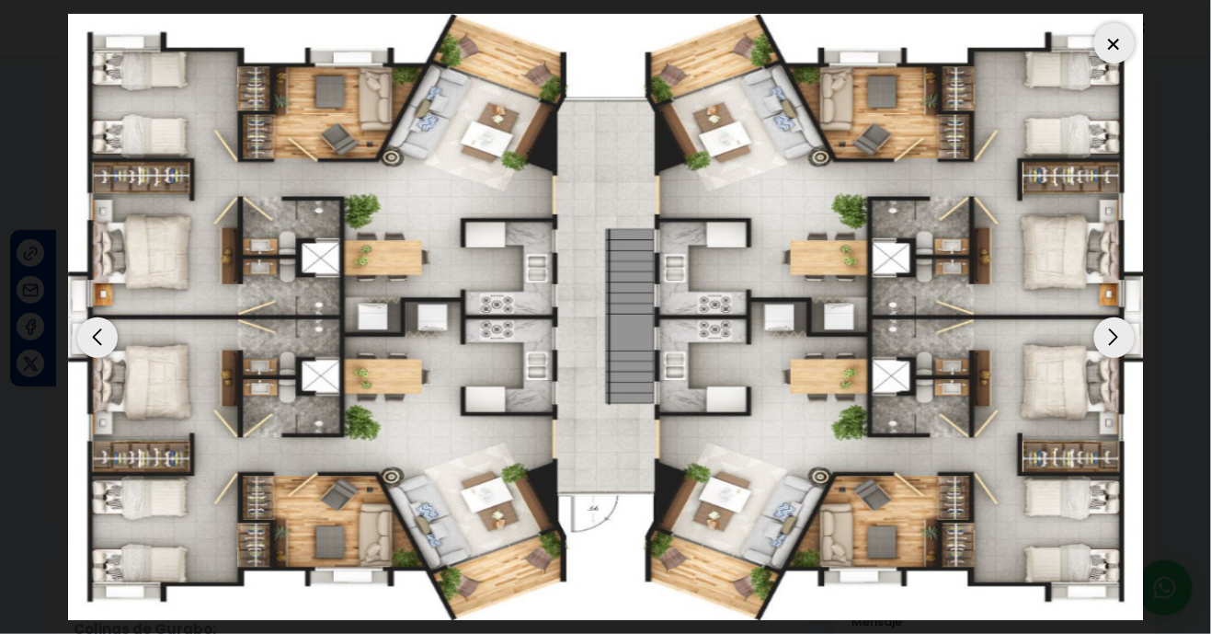
click at [1125, 45] on div at bounding box center [1114, 43] width 40 height 40
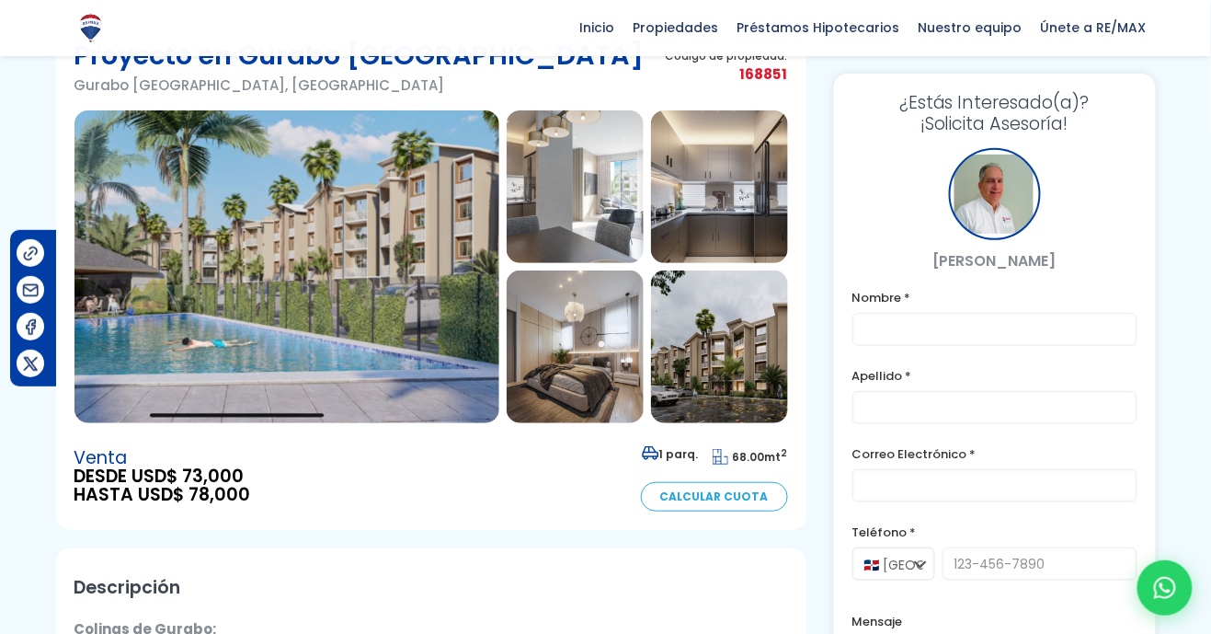
scroll to position [138, 0]
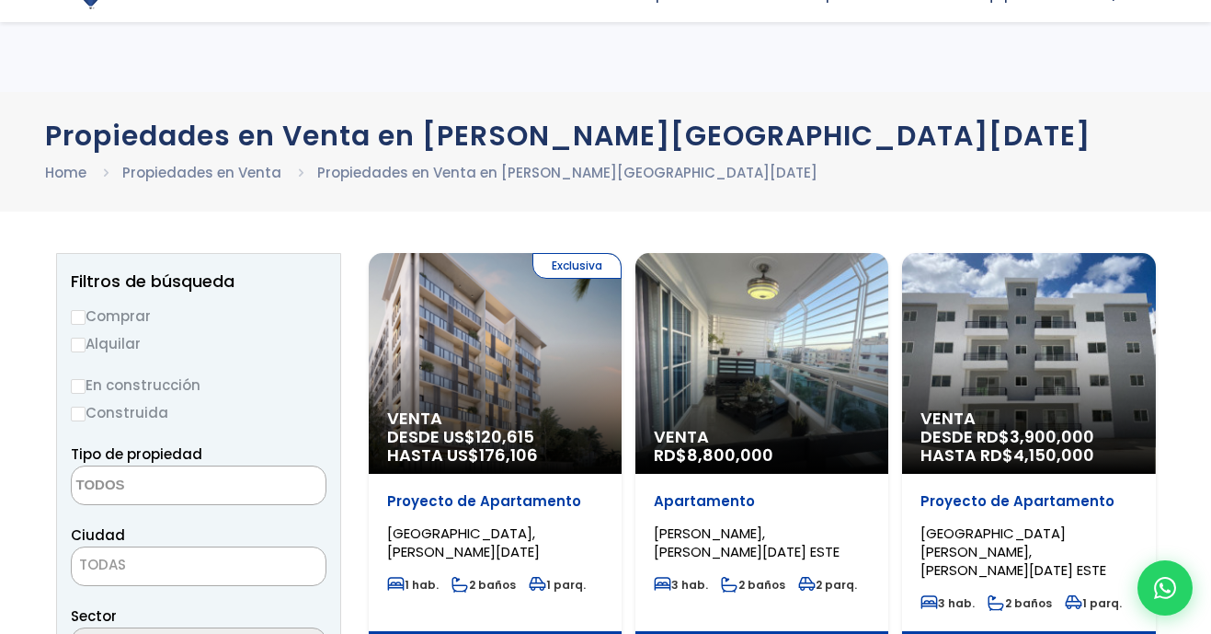
select select
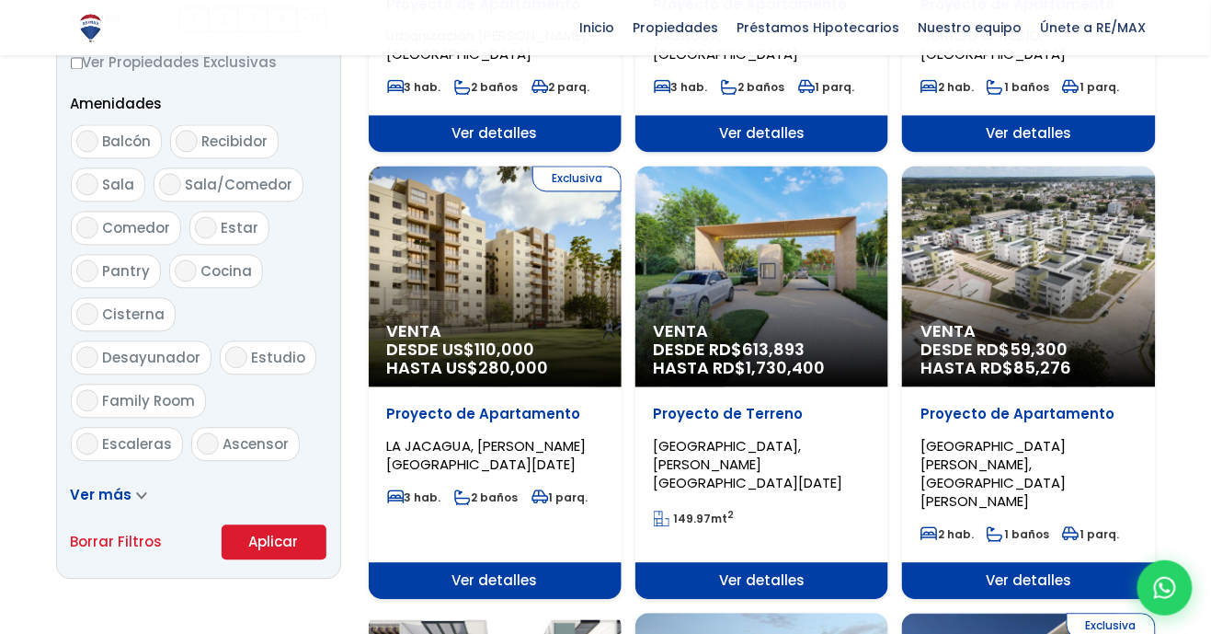
scroll to position [947, 0]
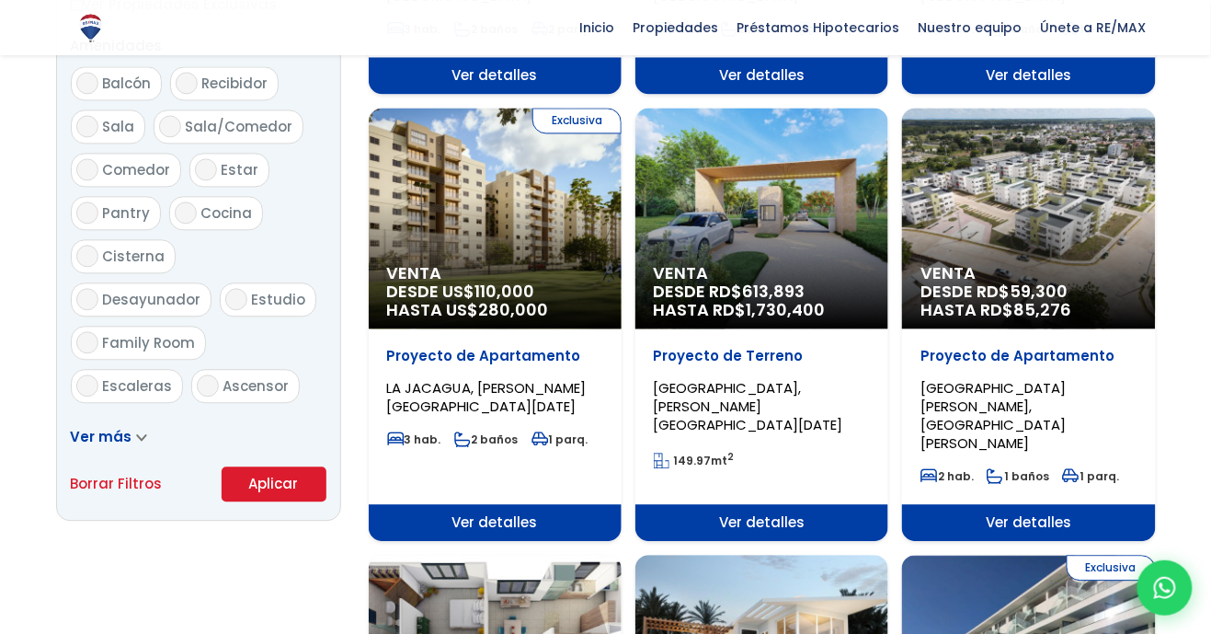
scroll to position [1035, 0]
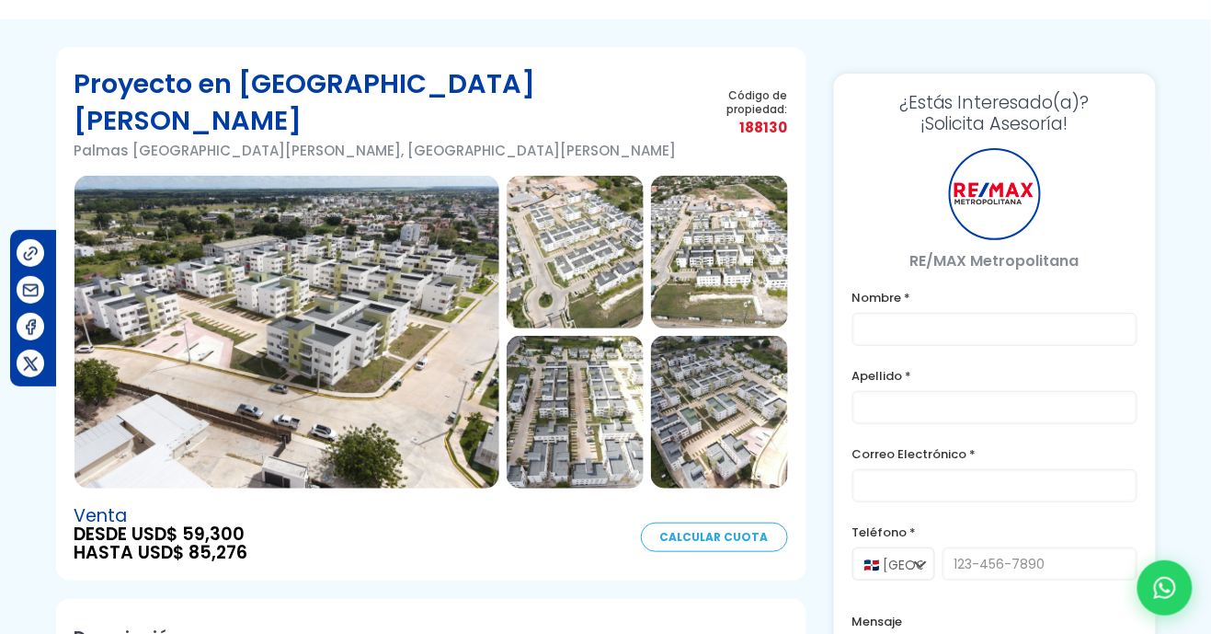
scroll to position [74, 0]
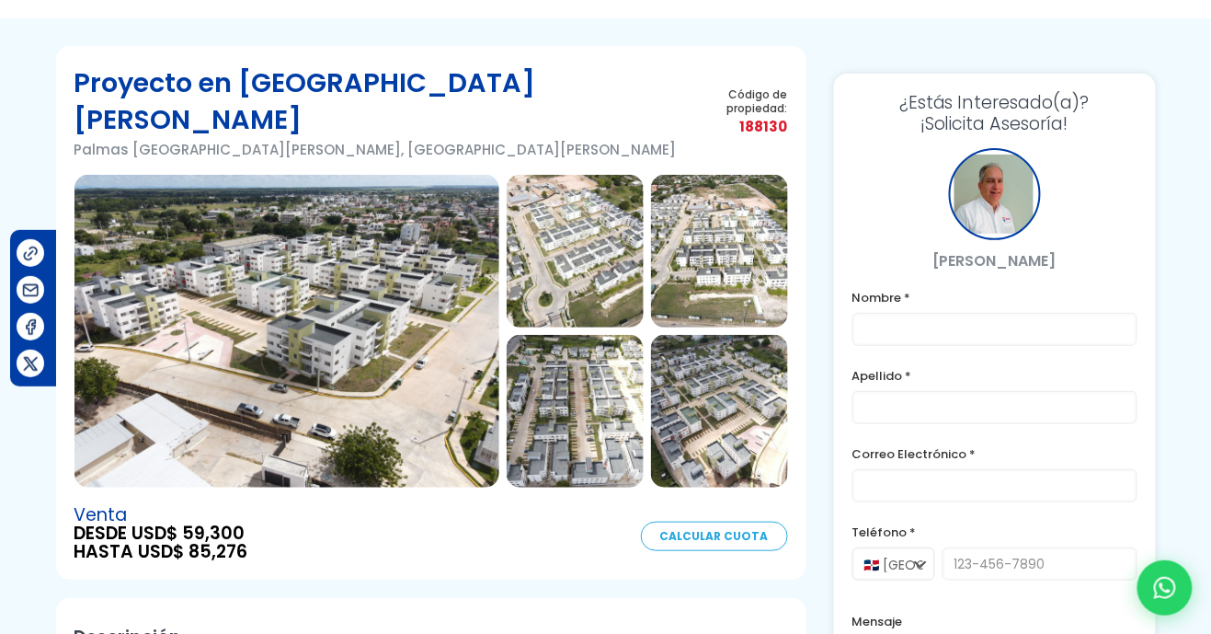
click at [403, 422] on img at bounding box center [286, 331] width 425 height 313
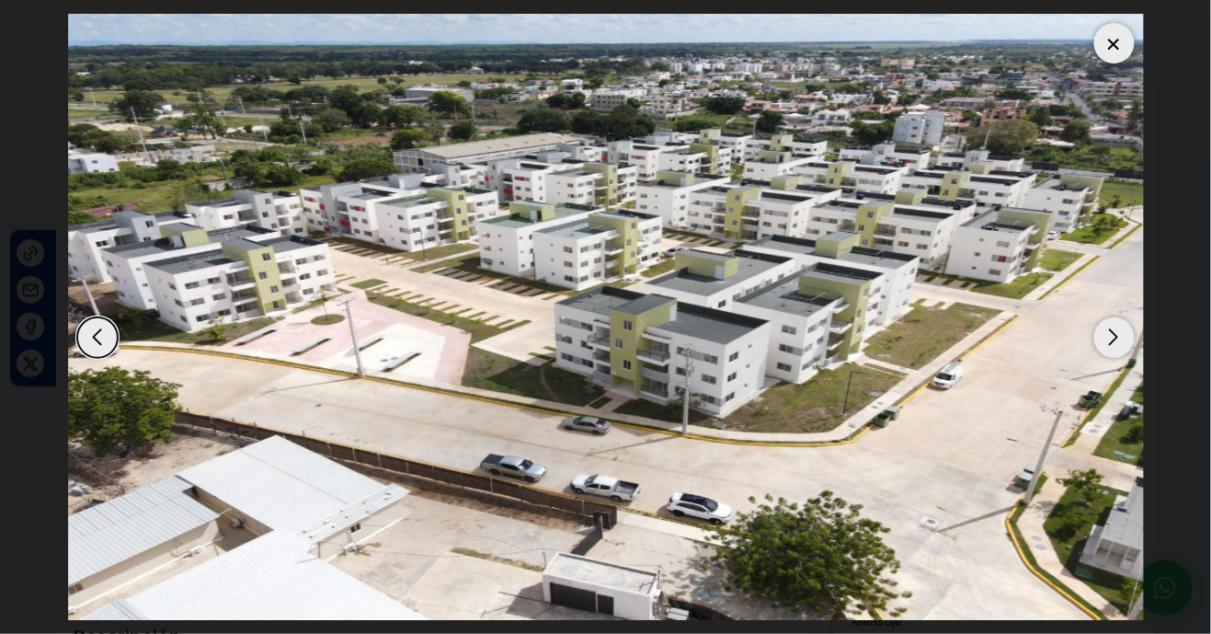
click at [1115, 338] on div "Next slide" at bounding box center [1114, 337] width 40 height 40
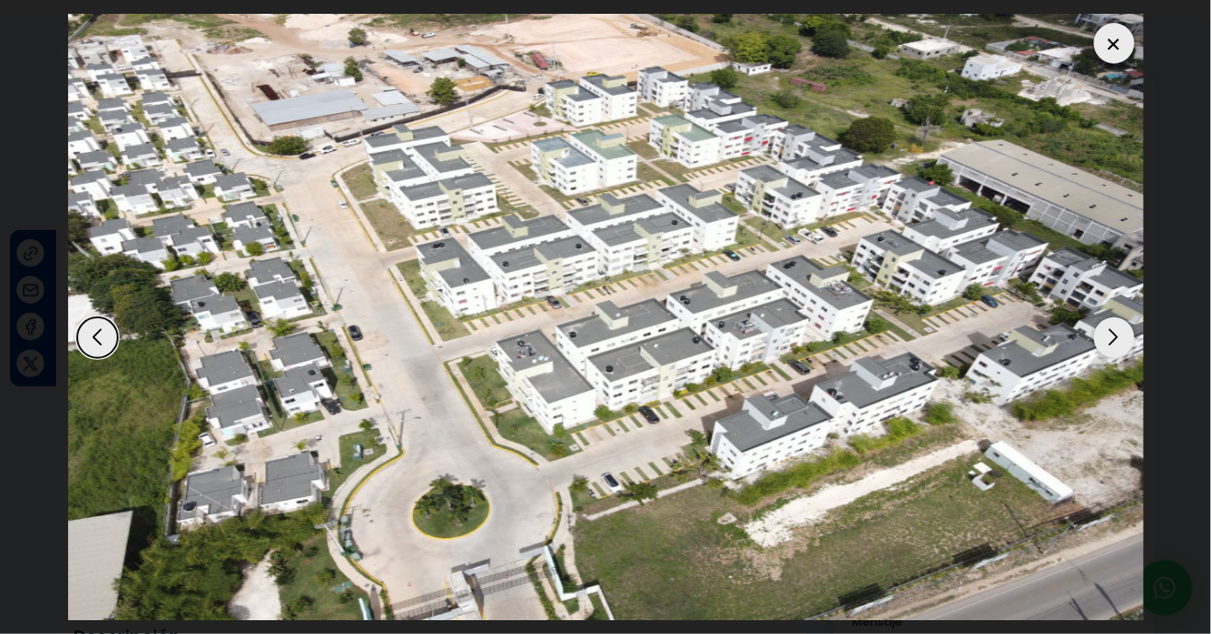
click at [1111, 344] on div "Next slide" at bounding box center [1114, 337] width 40 height 40
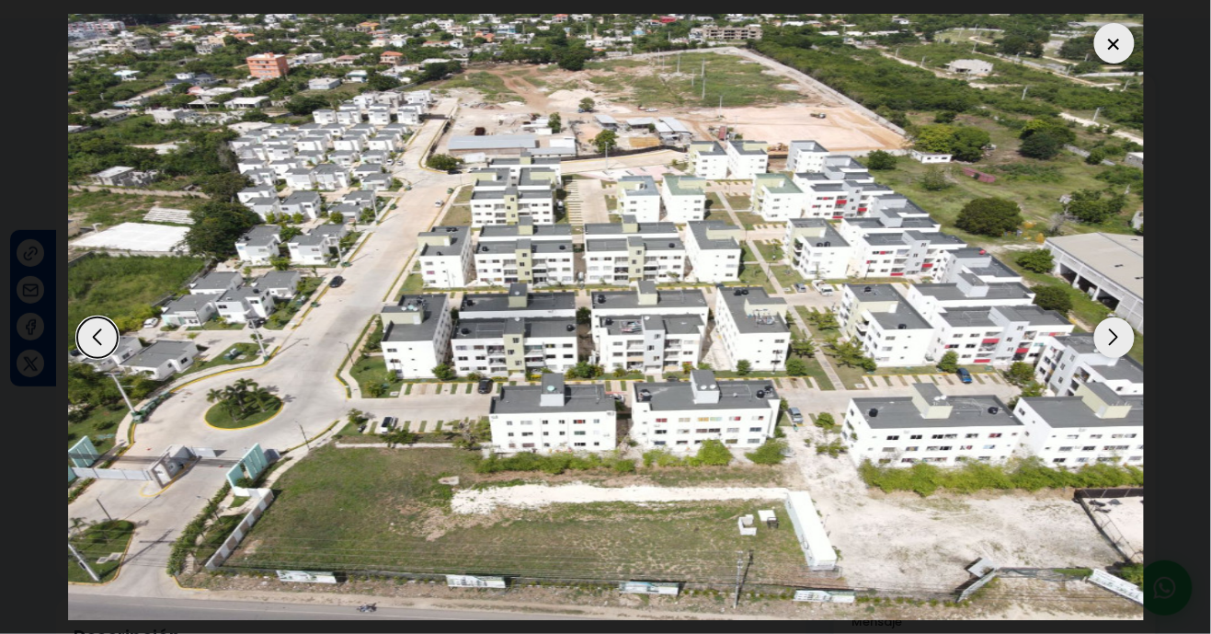
click at [1113, 339] on div "Next slide" at bounding box center [1114, 337] width 40 height 40
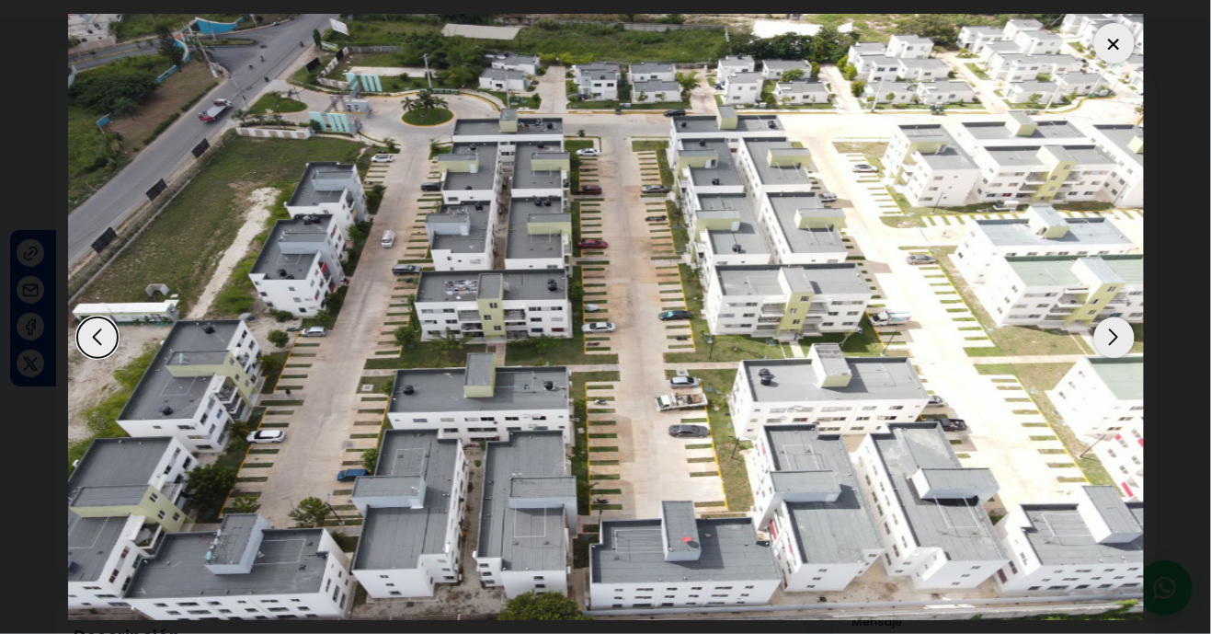
click at [1113, 341] on div "Next slide" at bounding box center [1114, 337] width 40 height 40
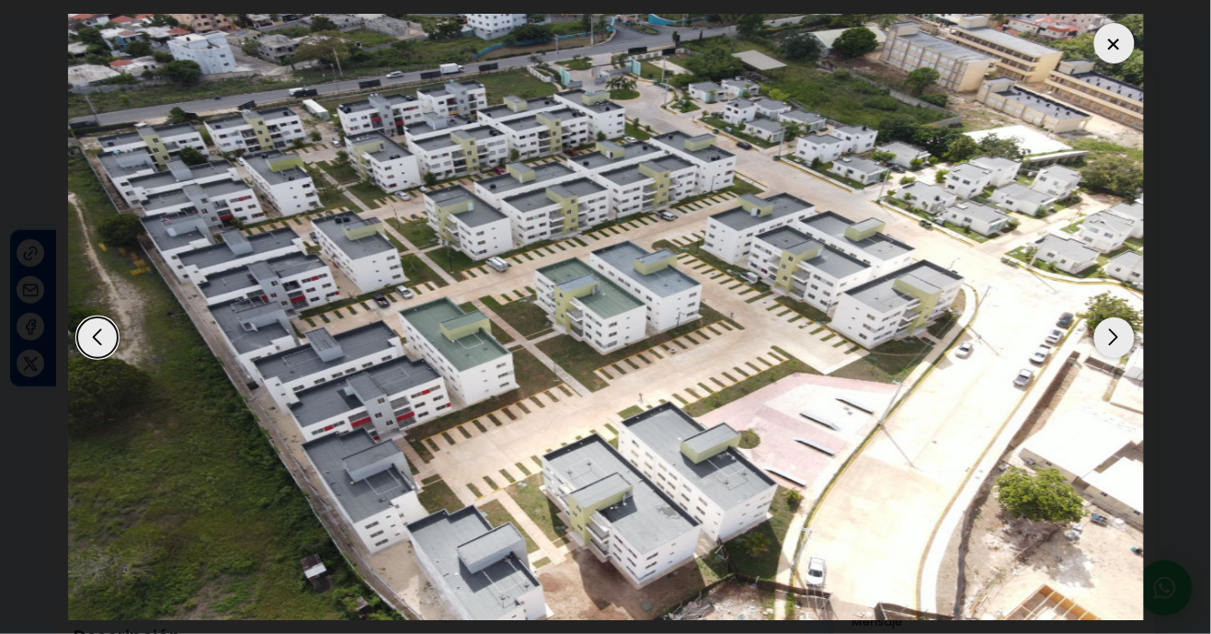
click at [1118, 338] on div "Next slide" at bounding box center [1114, 337] width 40 height 40
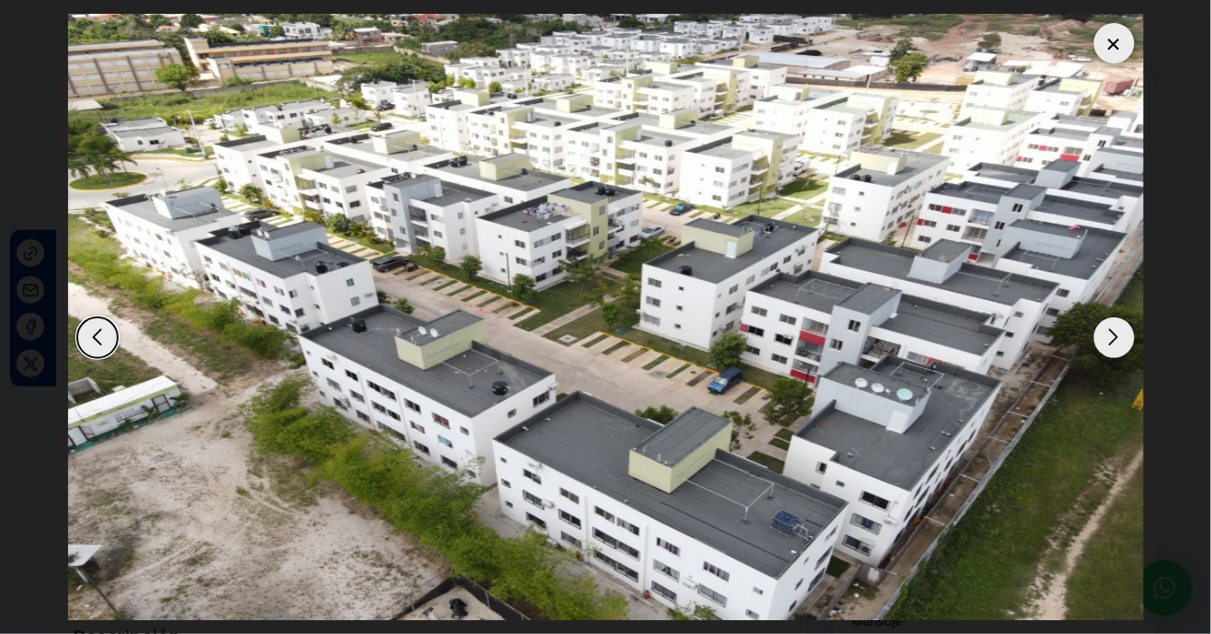
click at [1115, 338] on div "Next slide" at bounding box center [1114, 337] width 40 height 40
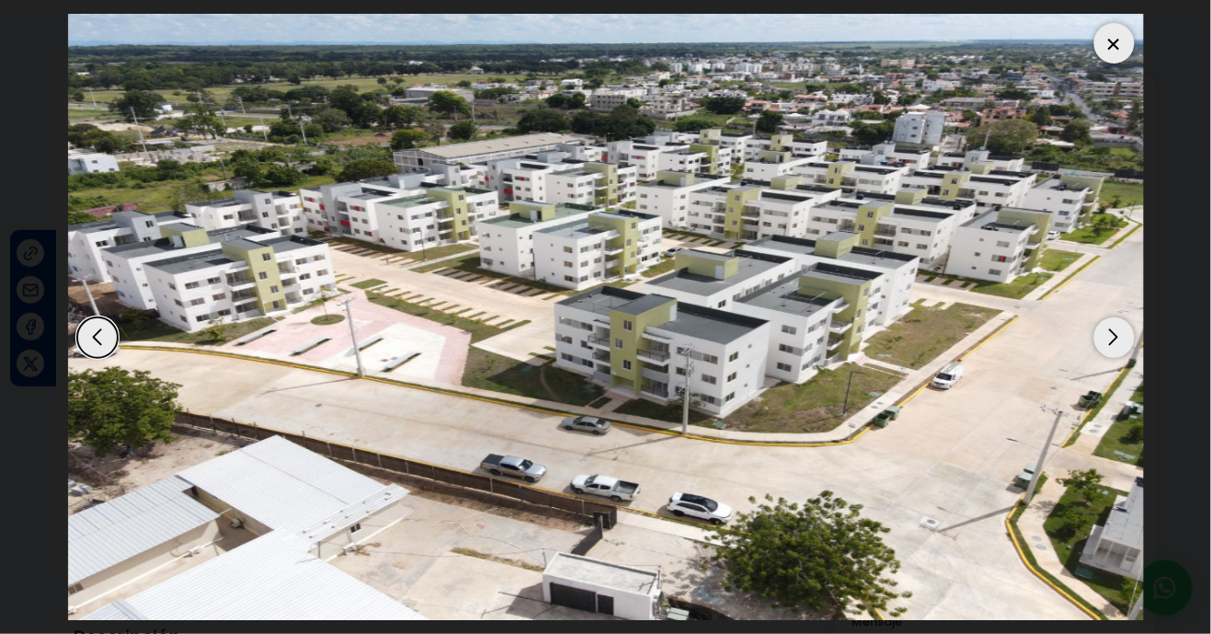
click at [1127, 337] on div "Next slide" at bounding box center [1114, 337] width 40 height 40
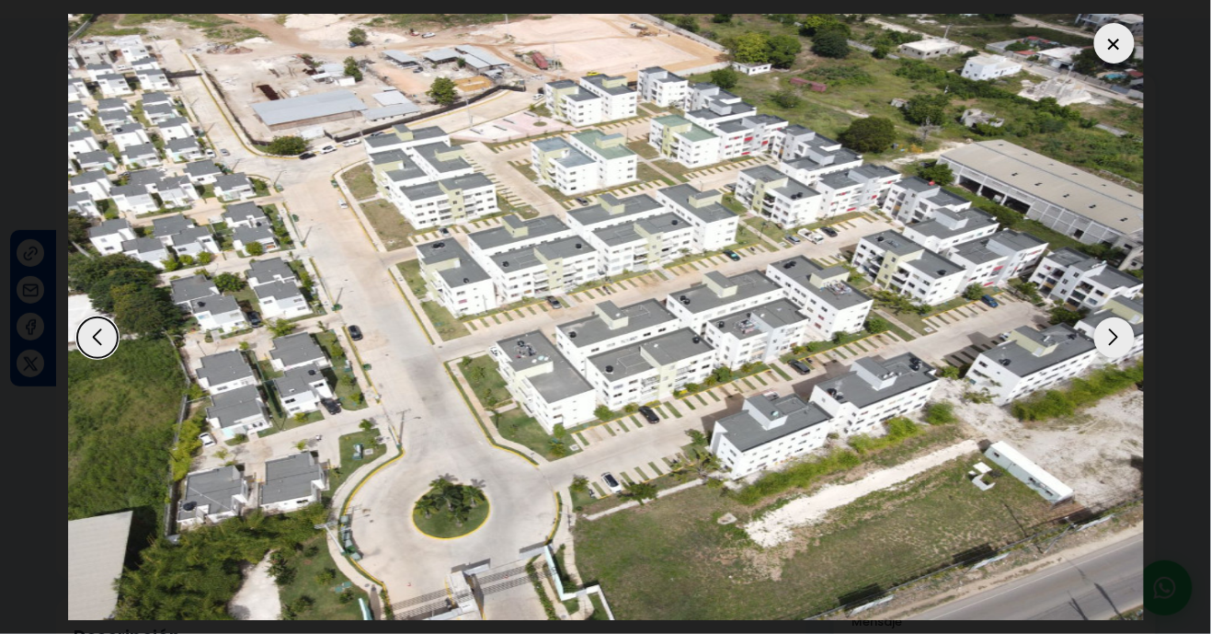
click at [1125, 342] on div "Next slide" at bounding box center [1114, 337] width 40 height 40
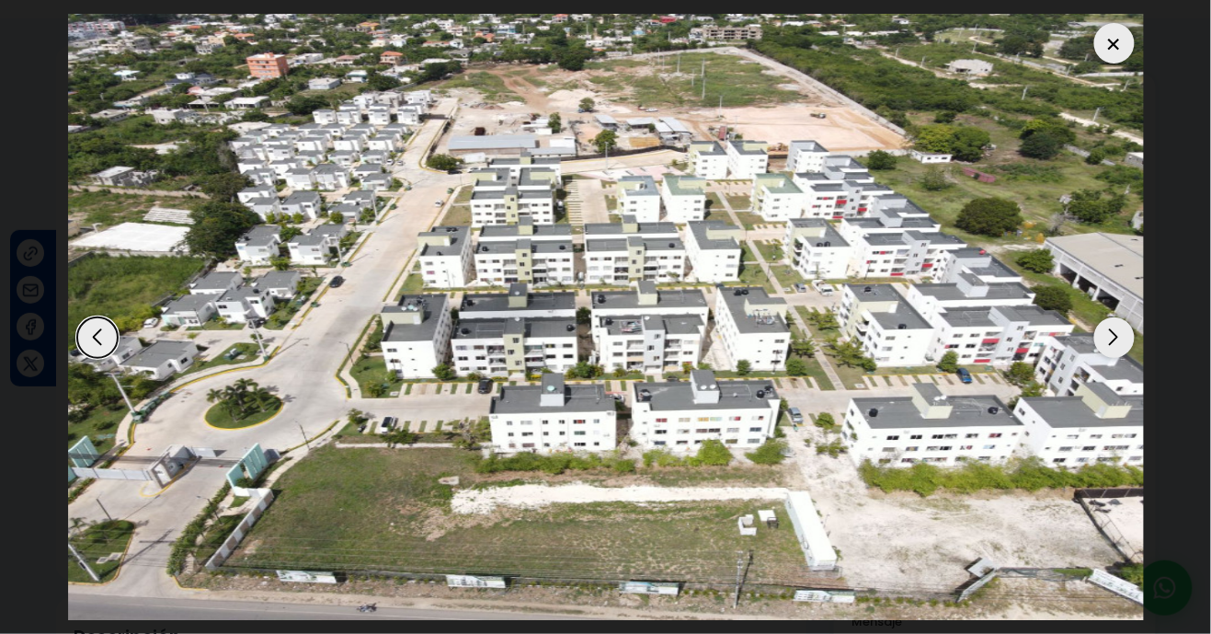
click at [1125, 342] on div "Next slide" at bounding box center [1114, 337] width 40 height 40
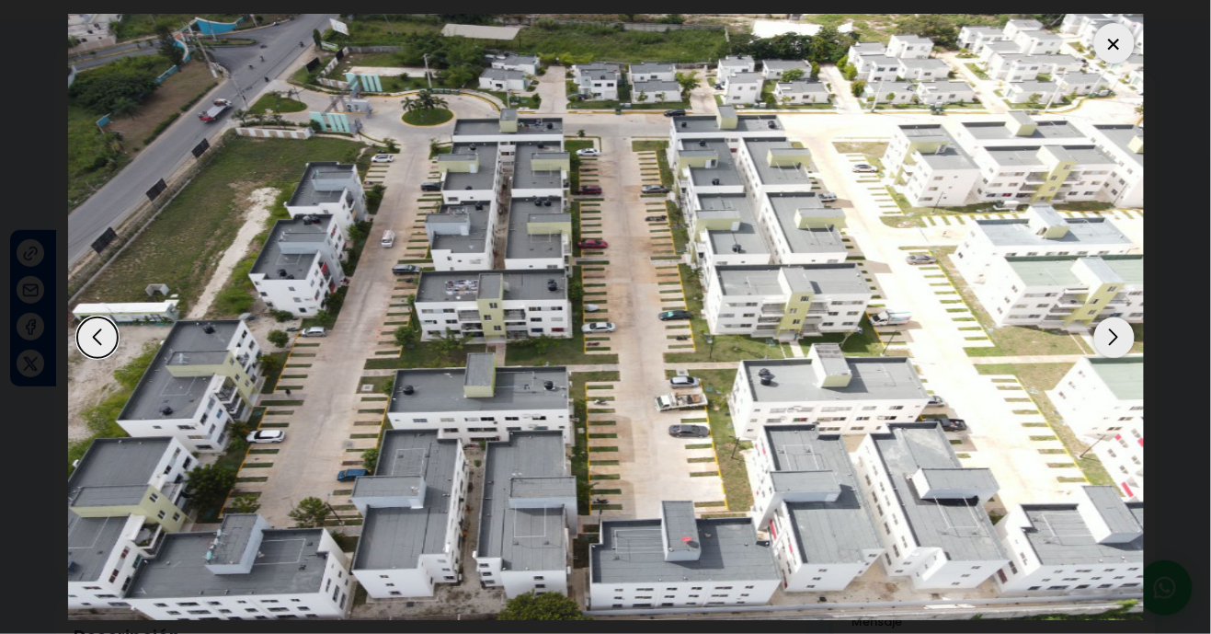
click at [1133, 338] on div "Next slide" at bounding box center [1114, 337] width 40 height 40
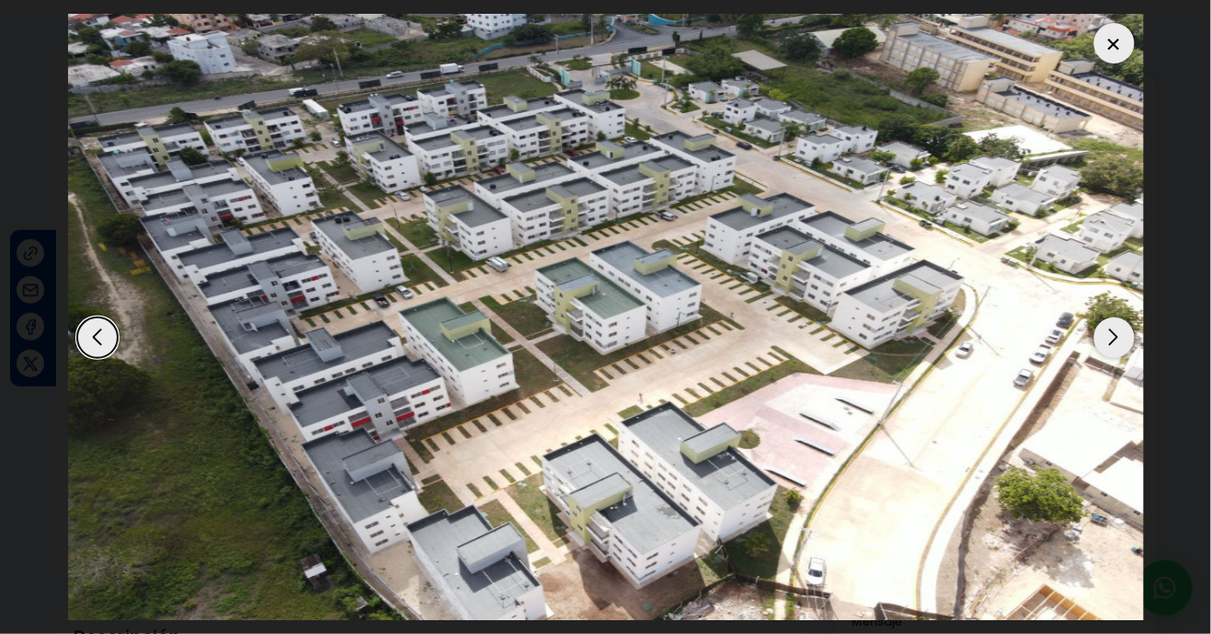
click at [1118, 344] on div "Next slide" at bounding box center [1114, 337] width 40 height 40
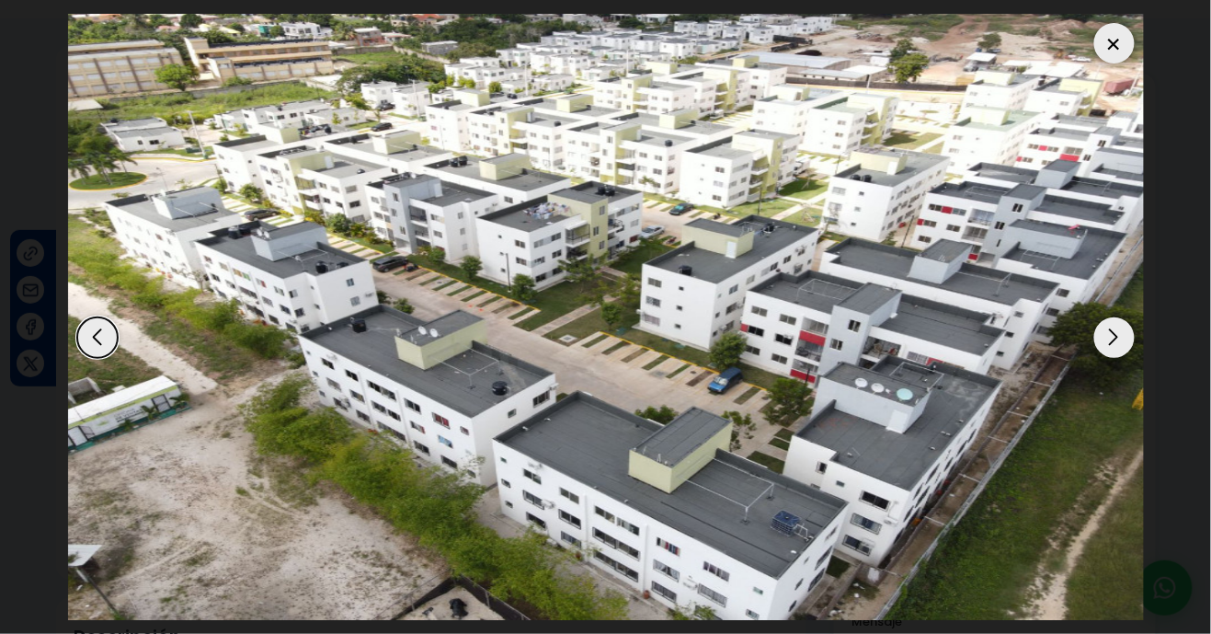
click at [1097, 326] on div "Next slide" at bounding box center [1114, 337] width 40 height 40
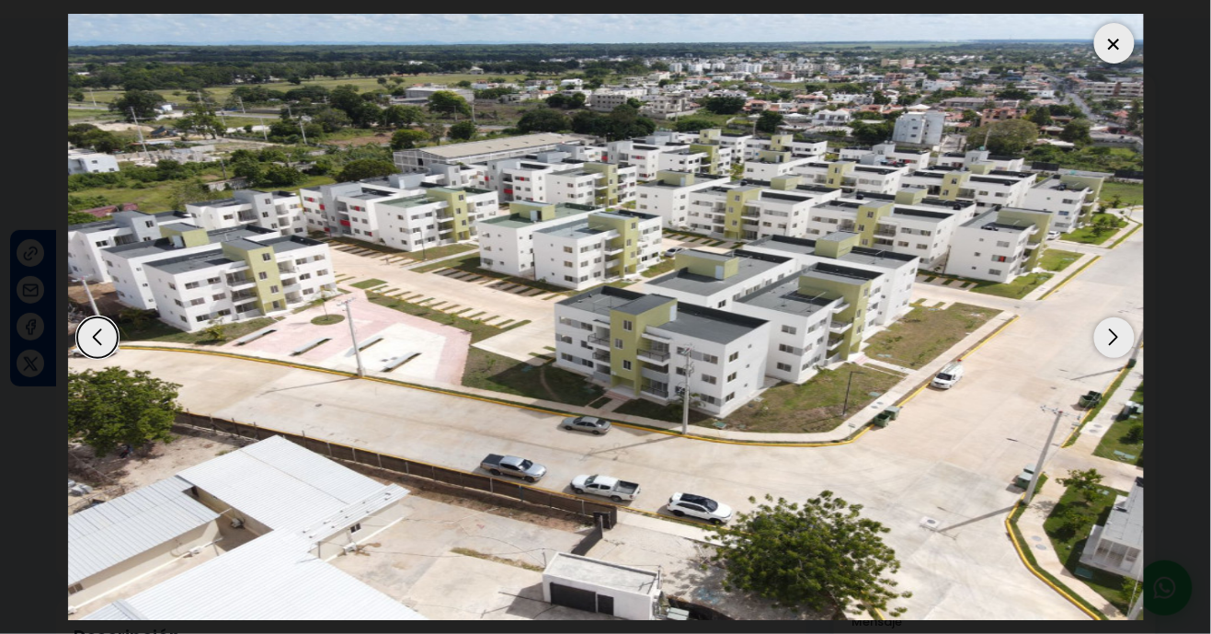
click at [1117, 326] on div "Next slide" at bounding box center [1114, 337] width 40 height 40
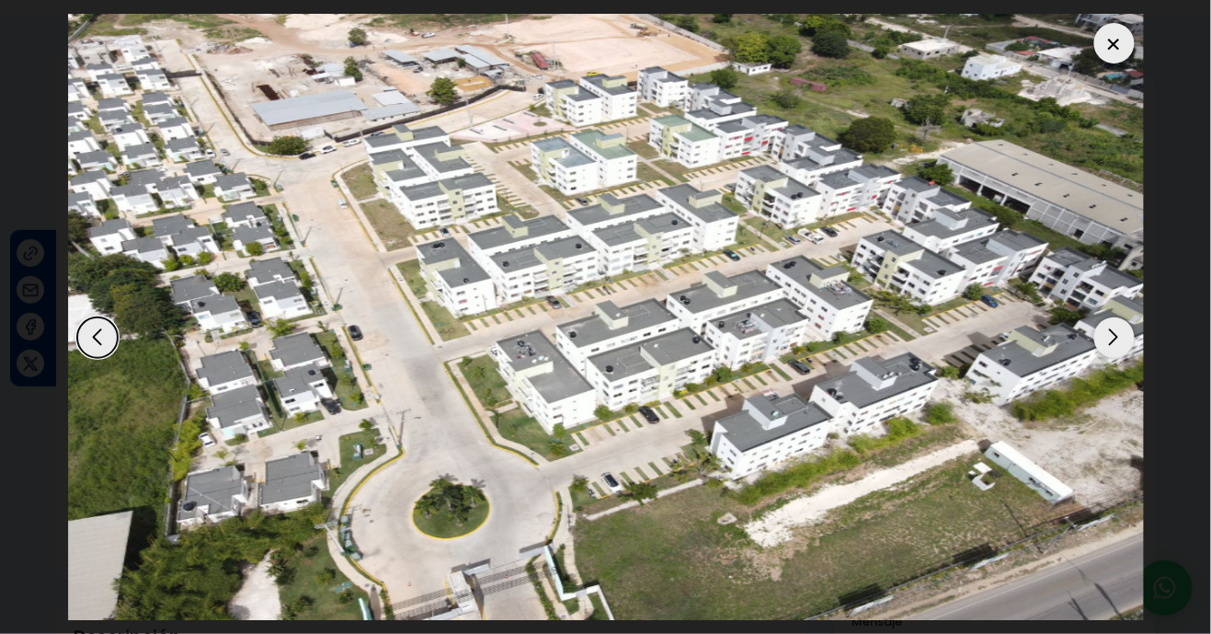
click at [1119, 53] on div at bounding box center [1114, 43] width 40 height 40
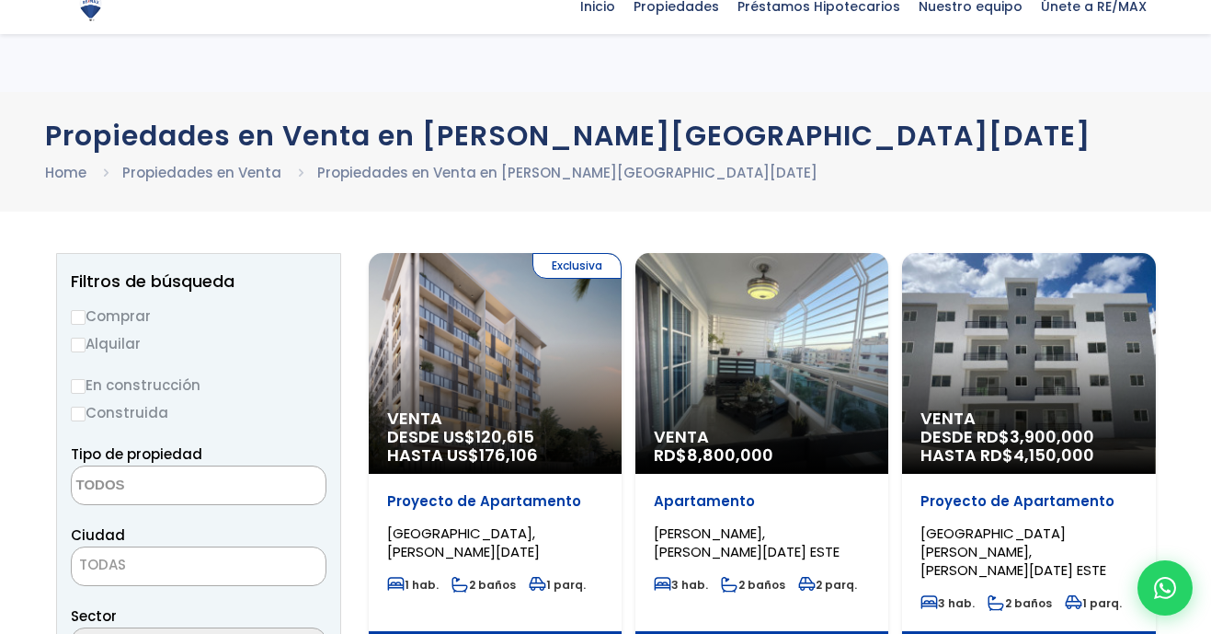
select select
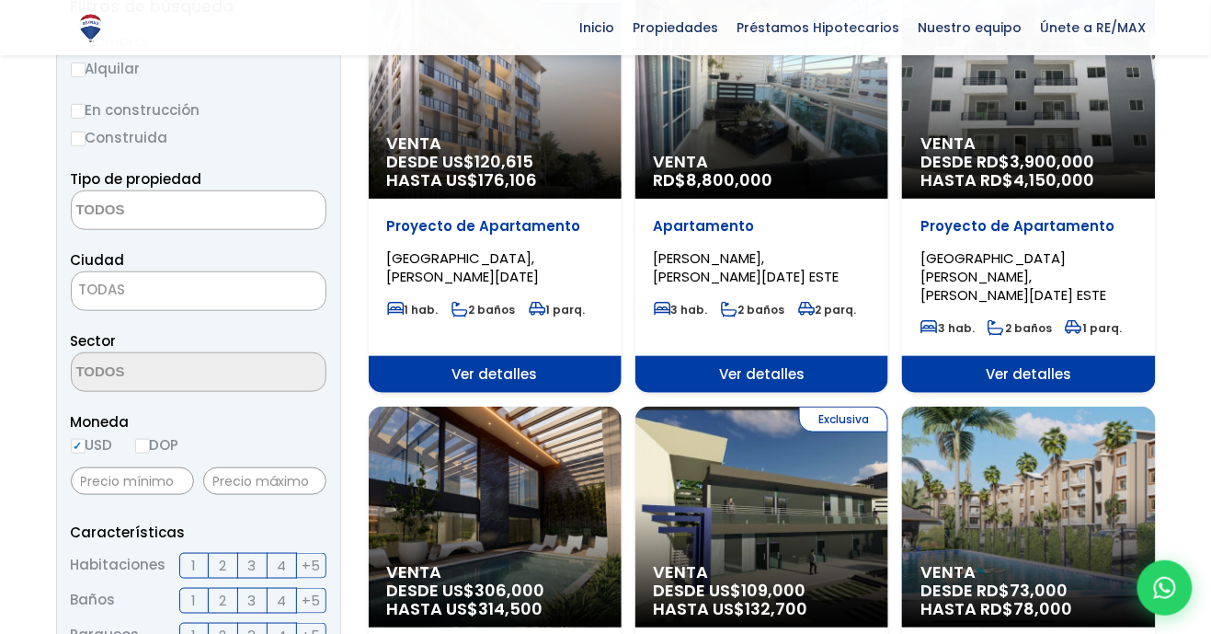
scroll to position [284, 0]
